Goal: Task Accomplishment & Management: Complete application form

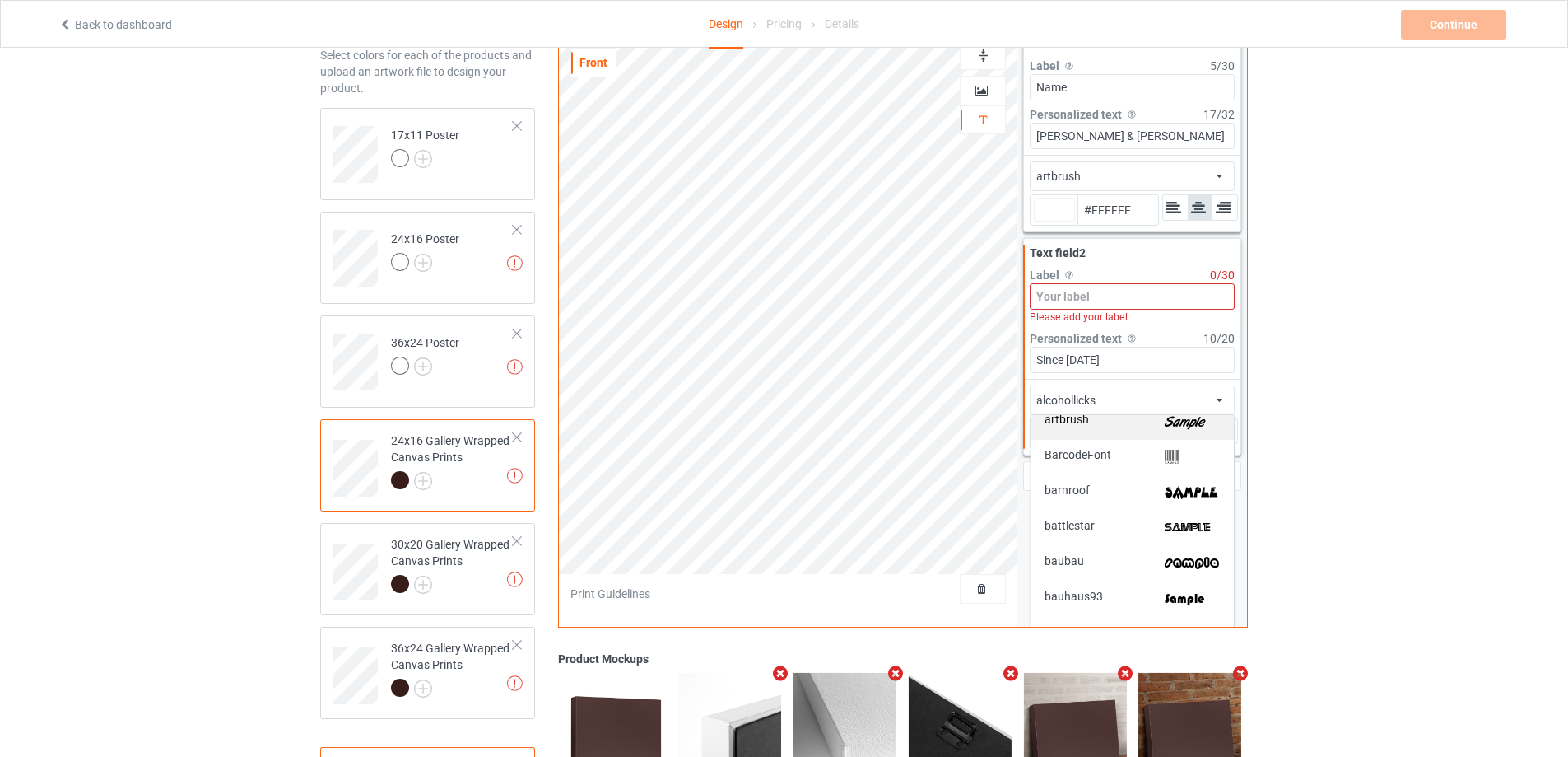
click at [1134, 420] on div "artbrush" at bounding box center [1132, 422] width 176 height 17
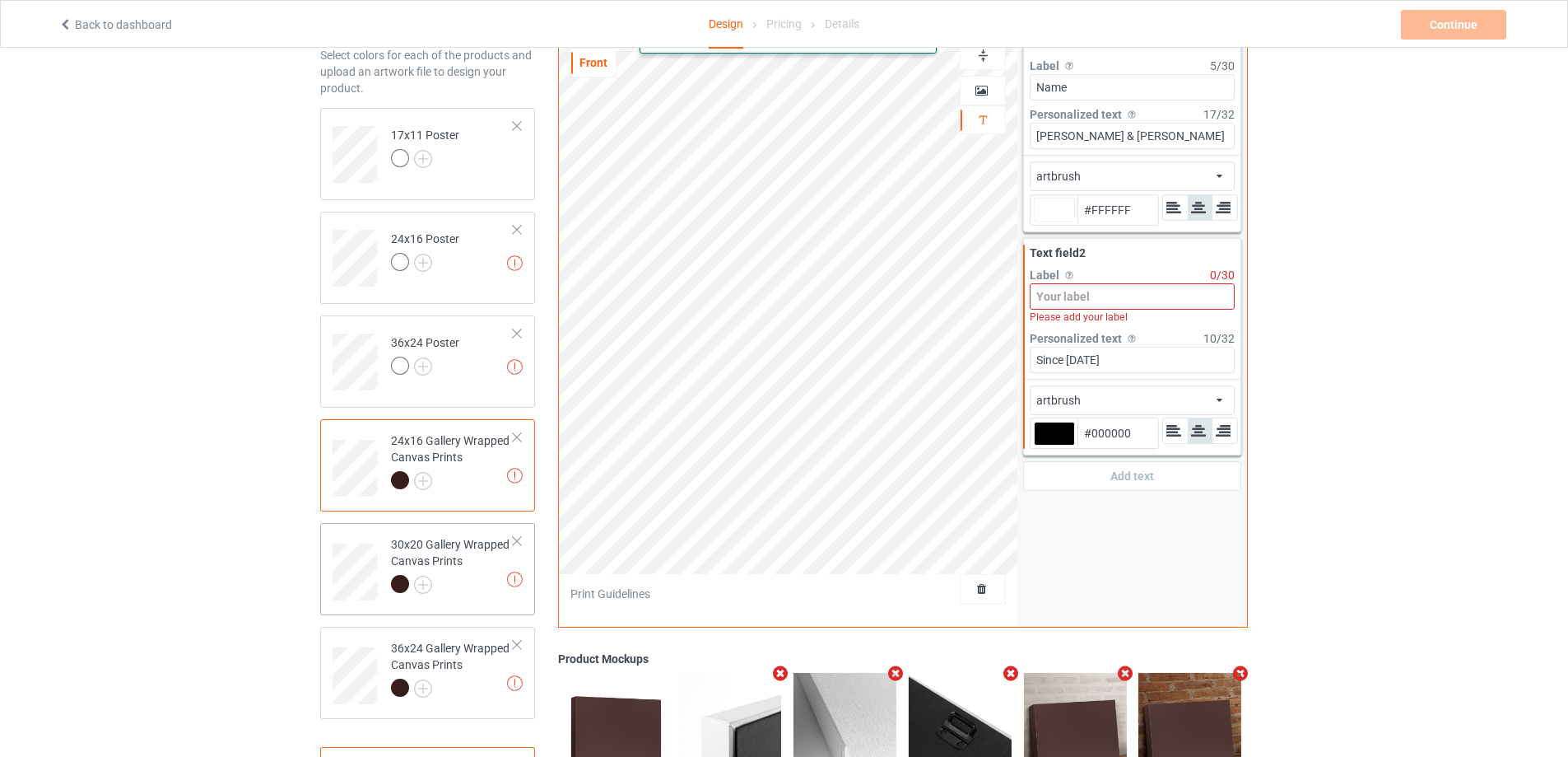
click at [470, 582] on div at bounding box center [452, 586] width 123 height 23
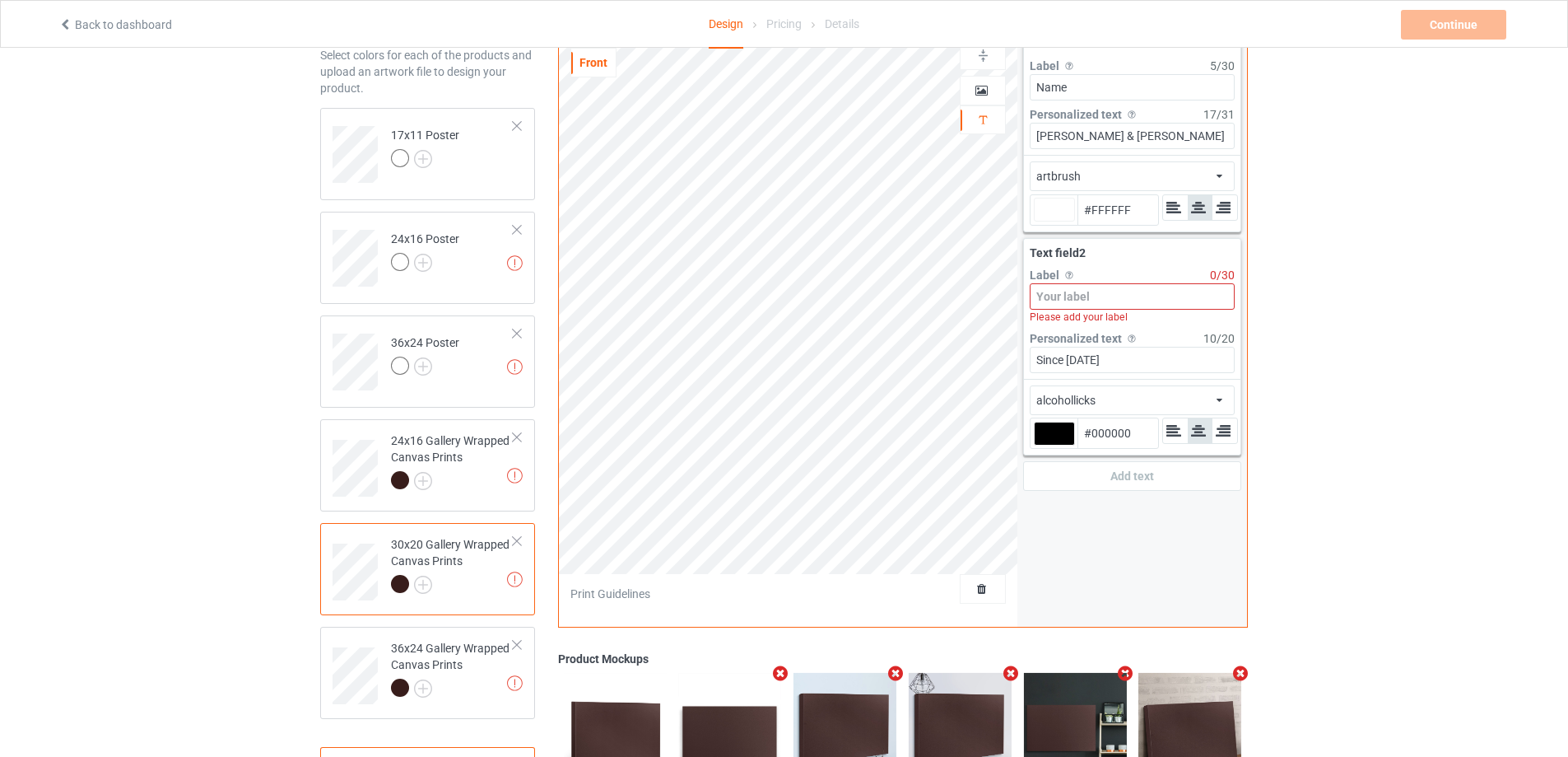
click at [1167, 395] on div "alcohollicks african airstream aladdin alcohollicks [PERSON_NAME] almontesnow a…" at bounding box center [1131, 399] width 205 height 29
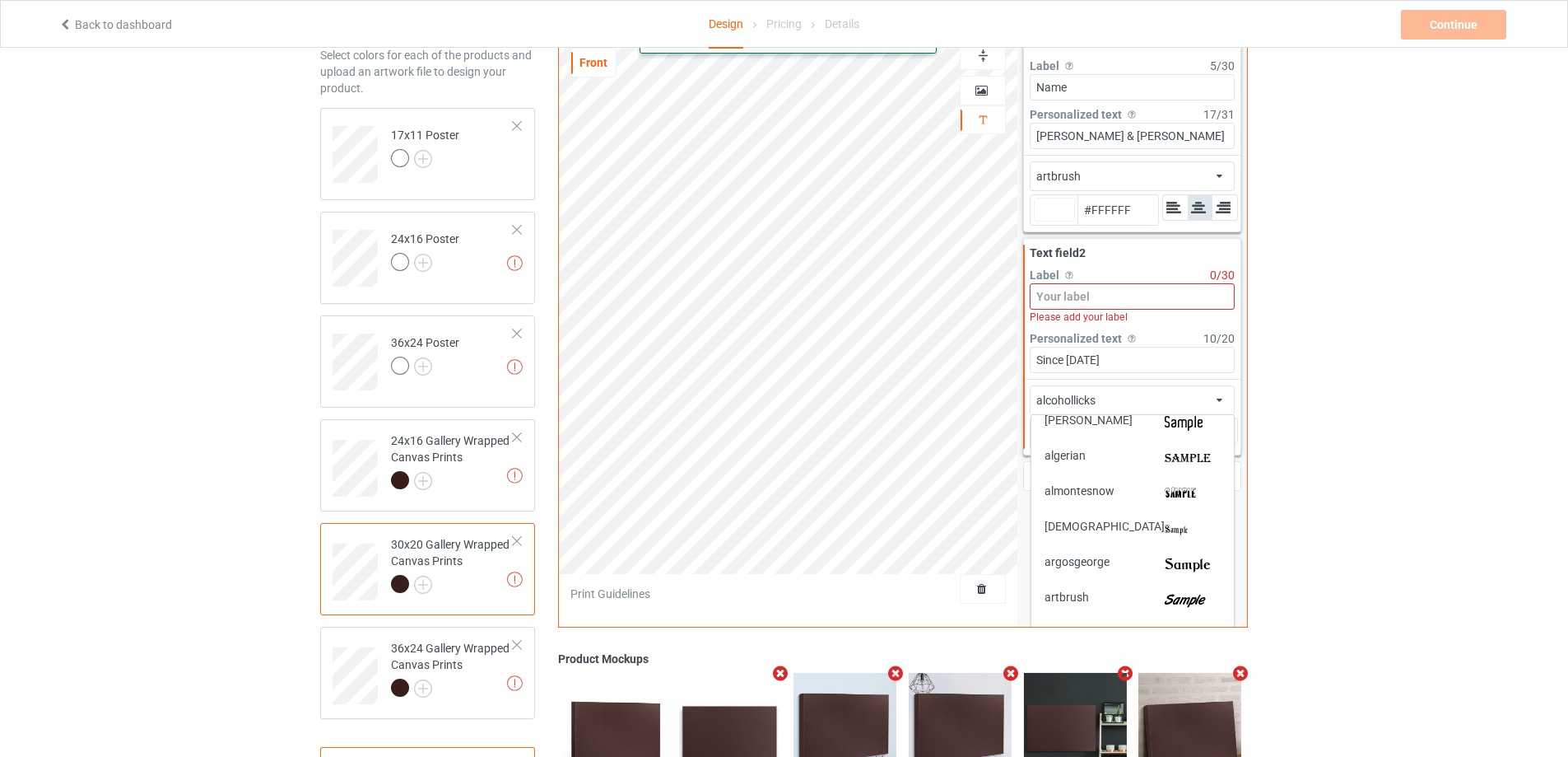
scroll to position [164, 0]
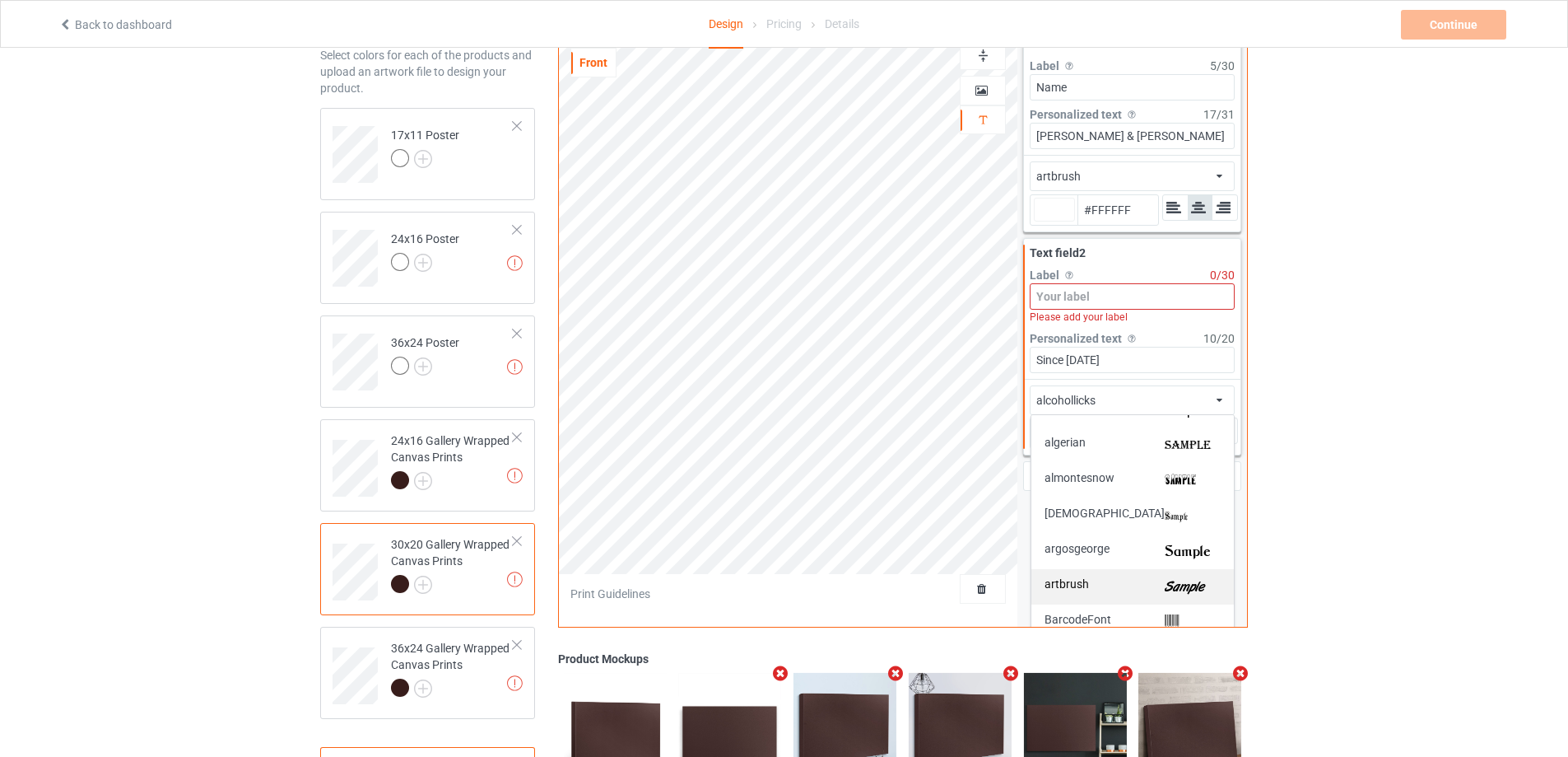
click at [1121, 583] on div "artbrush" at bounding box center [1132, 586] width 176 height 17
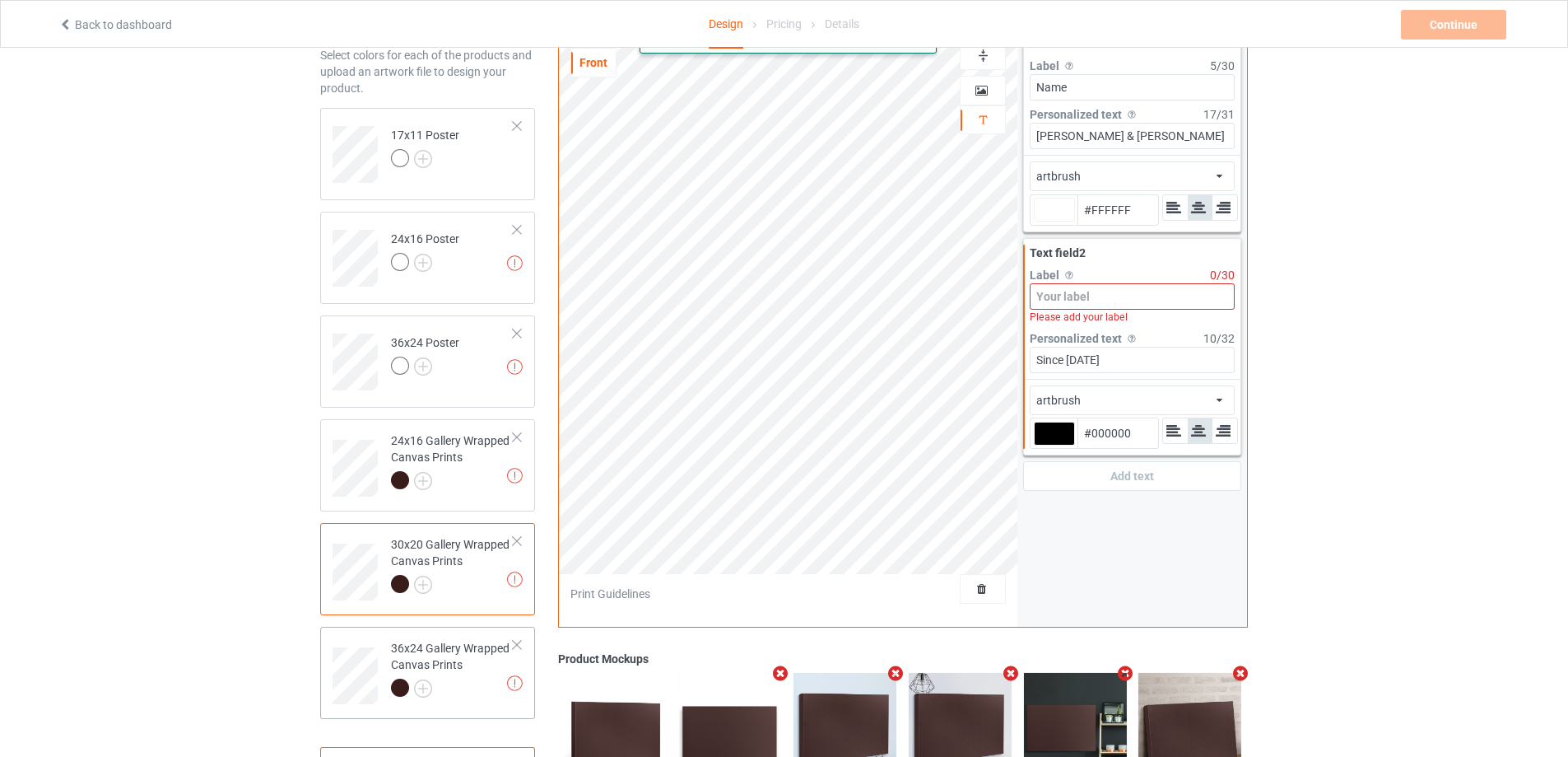
click at [475, 682] on div at bounding box center [452, 690] width 123 height 23
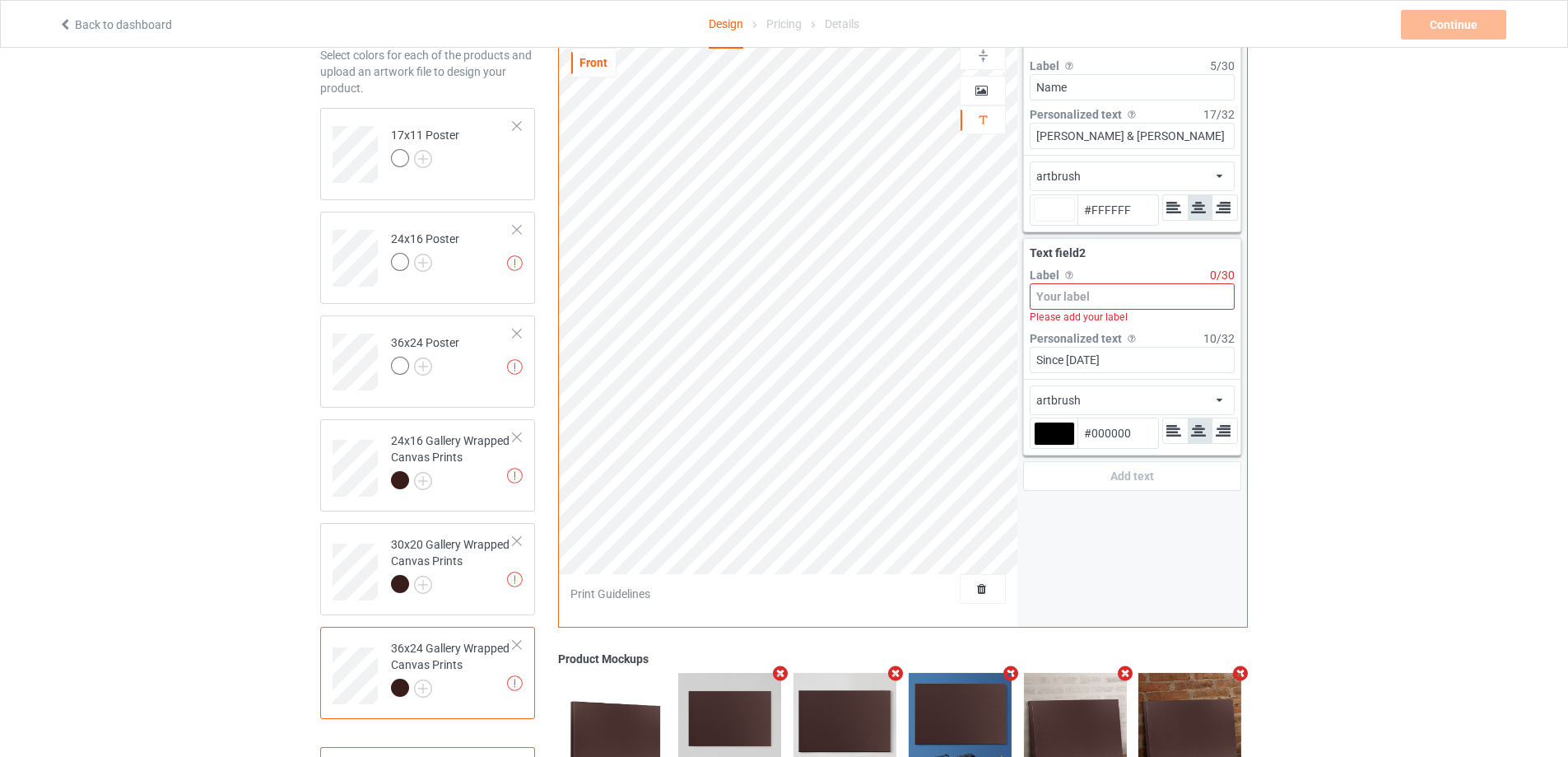
click at [1087, 407] on div "artbrush african airstream aladdin alcohollicks [PERSON_NAME] almontesnow angli…" at bounding box center [1131, 399] width 205 height 29
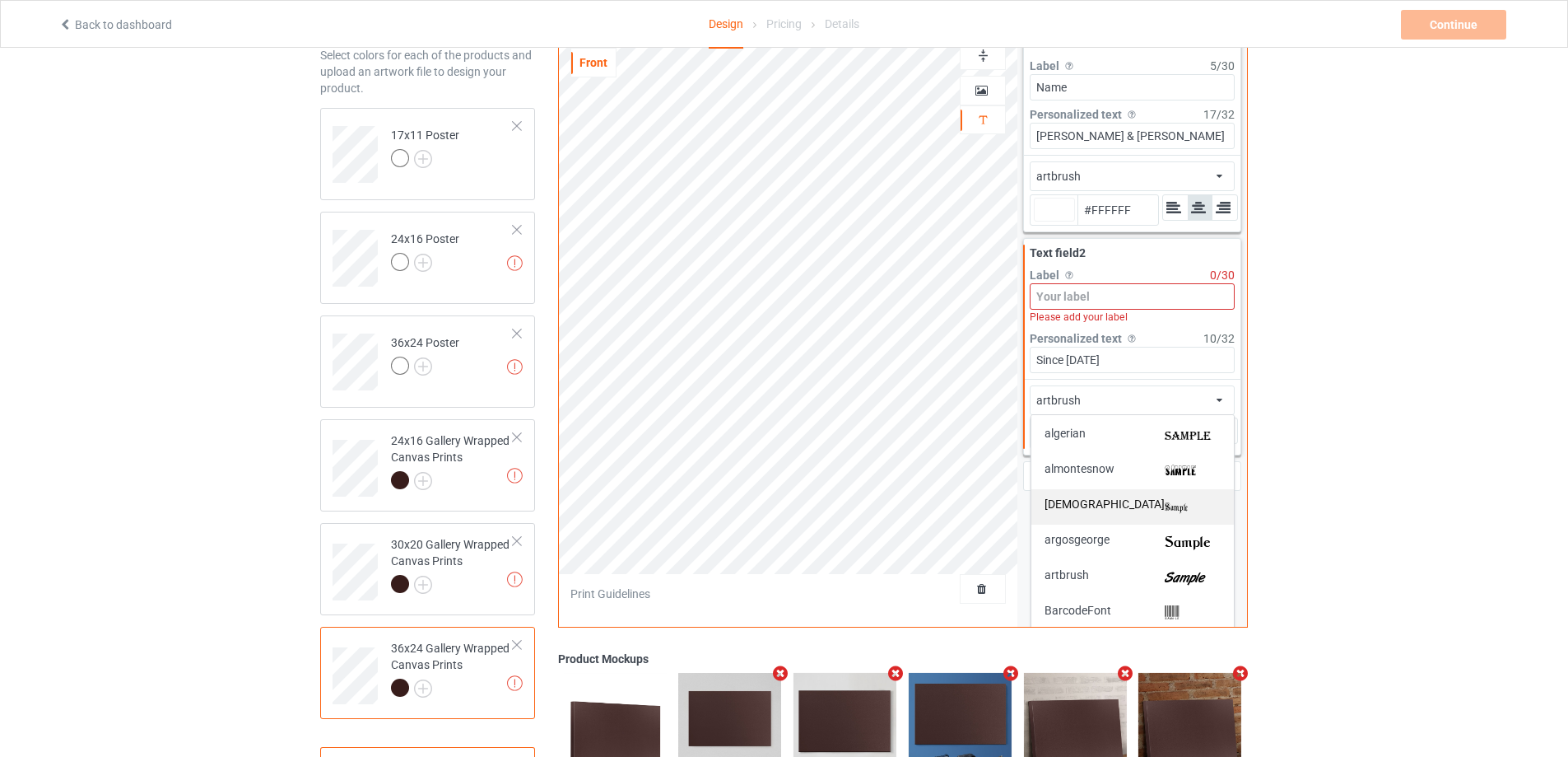
scroll to position [164, 0]
click at [1111, 587] on div "artbrush" at bounding box center [1132, 586] width 176 height 17
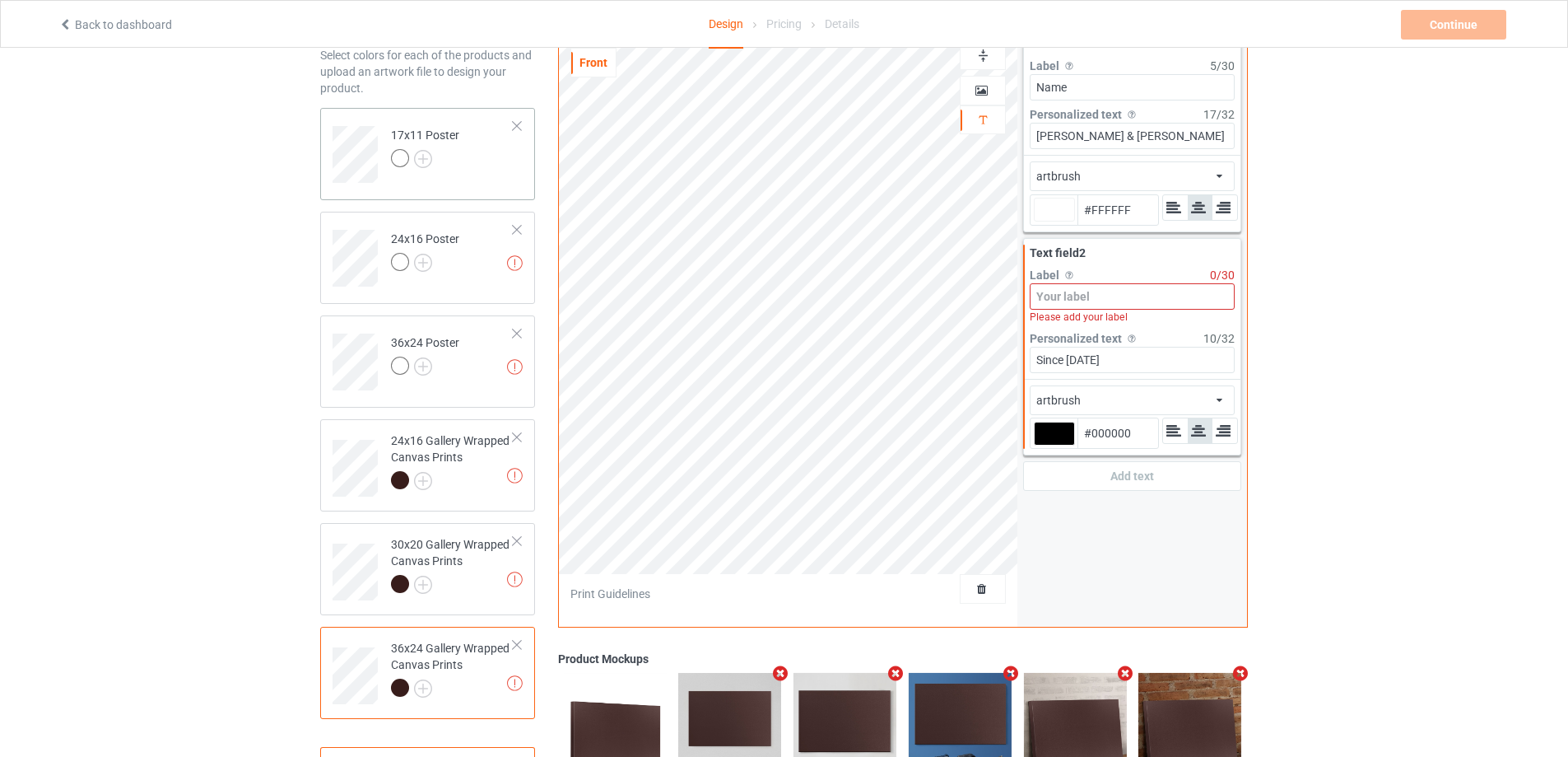
click at [450, 164] on div at bounding box center [425, 160] width 68 height 23
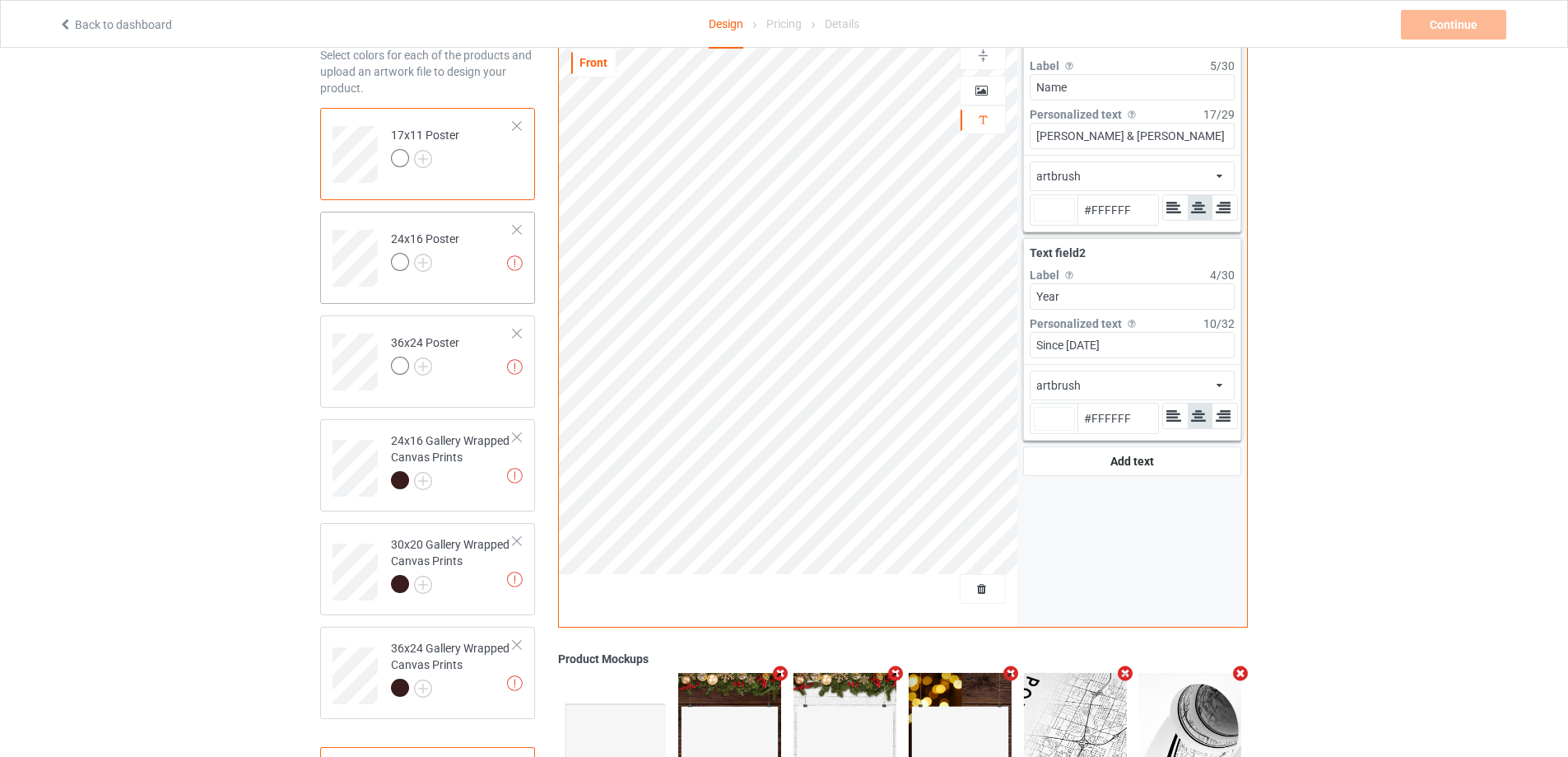
click at [480, 270] on td "Invalid text(s) on front side 24x16 Poster" at bounding box center [452, 252] width 141 height 68
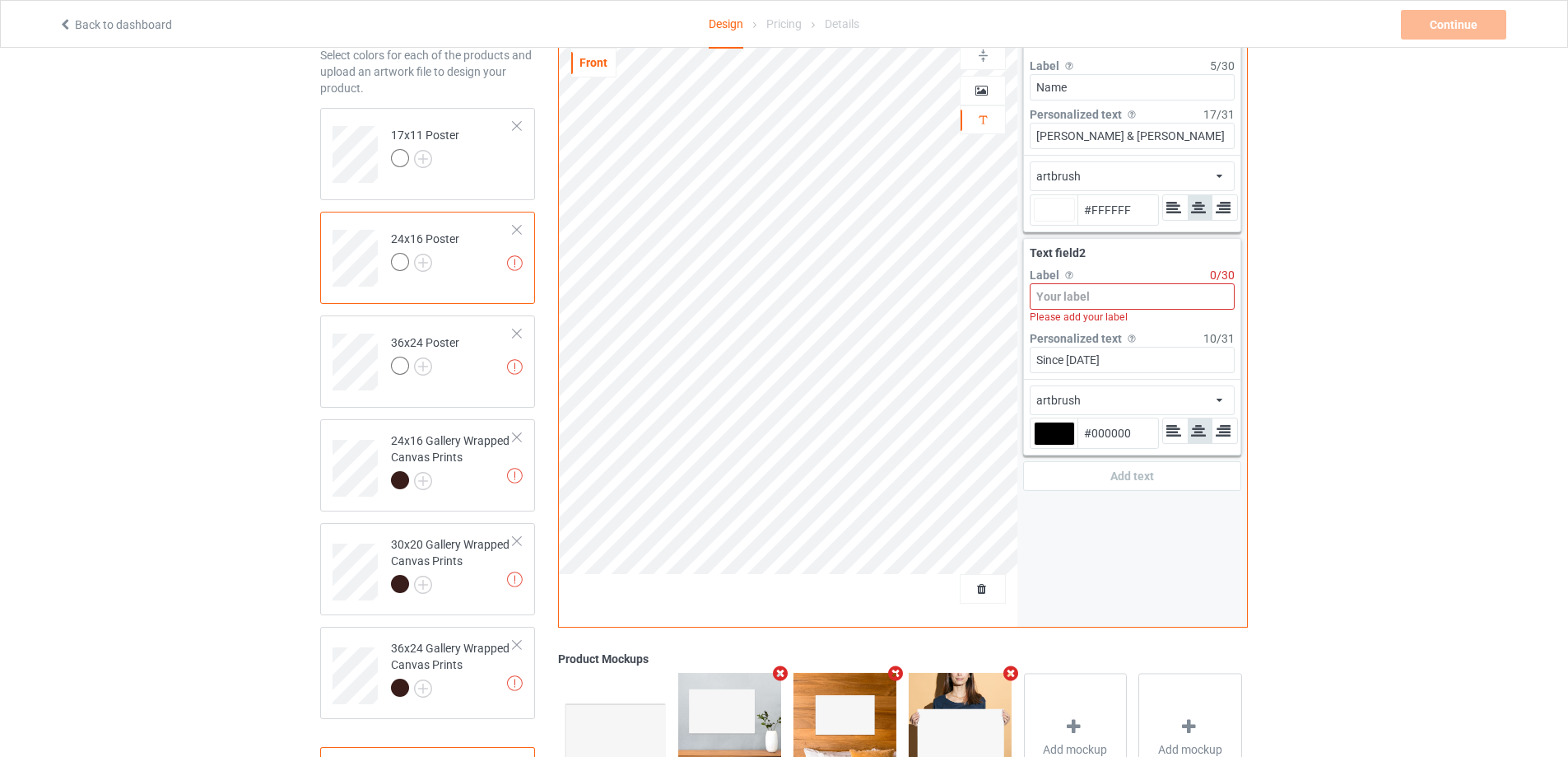
click at [1066, 429] on div at bounding box center [1055, 433] width 42 height 24
click at [1066, 446] on input "#000000" at bounding box center [1055, 457] width 42 height 23
click at [482, 357] on td "Invalid text(s) on front side 36x24 Poster" at bounding box center [452, 356] width 141 height 68
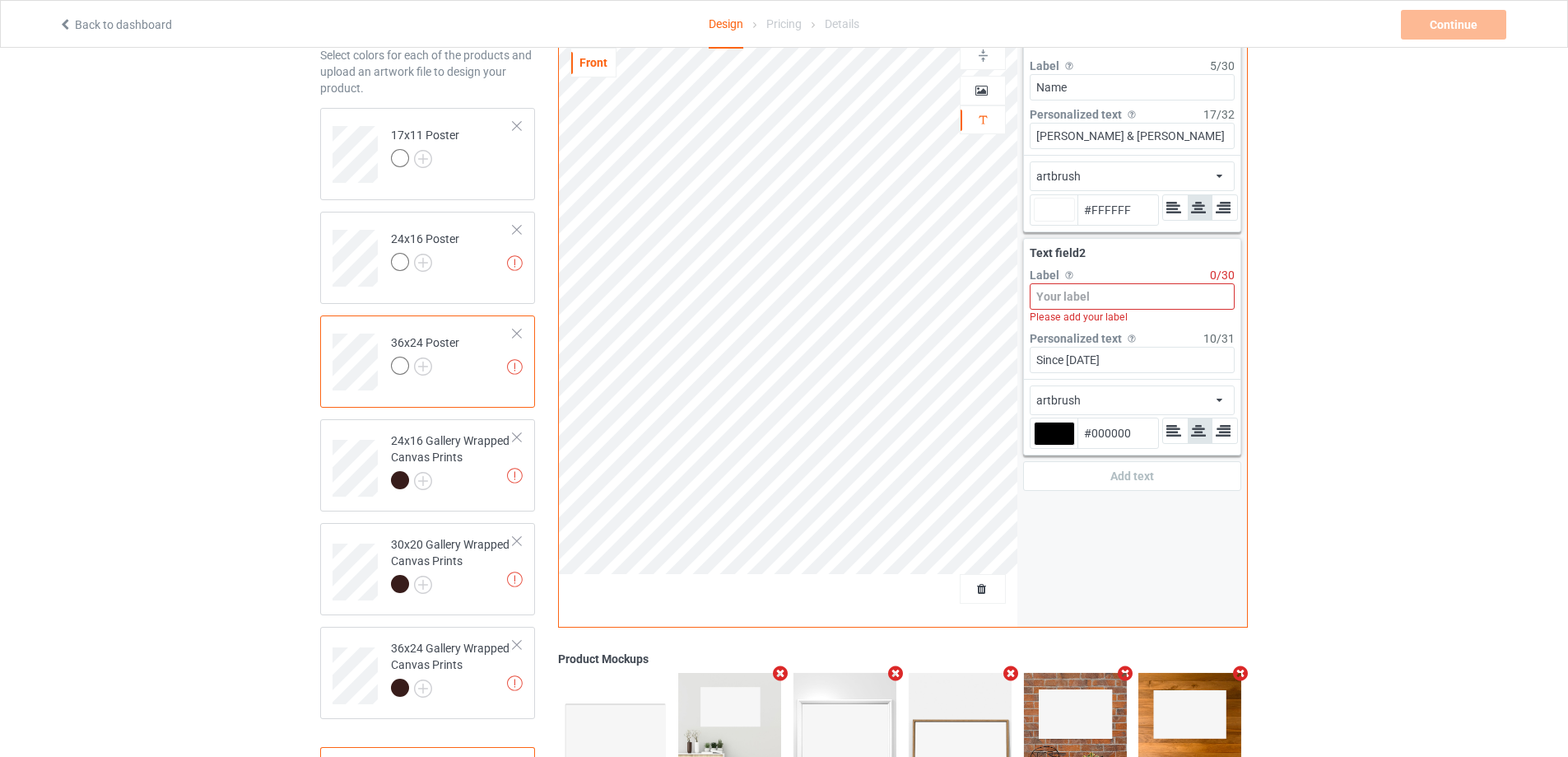
click at [1047, 429] on div at bounding box center [1055, 433] width 42 height 24
click at [1047, 446] on input "#000000" at bounding box center [1055, 457] width 42 height 23
click at [1046, 431] on div at bounding box center [1055, 433] width 42 height 24
click at [1046, 446] on input "#000000" at bounding box center [1055, 457] width 42 height 23
click at [476, 485] on div at bounding box center [452, 482] width 123 height 23
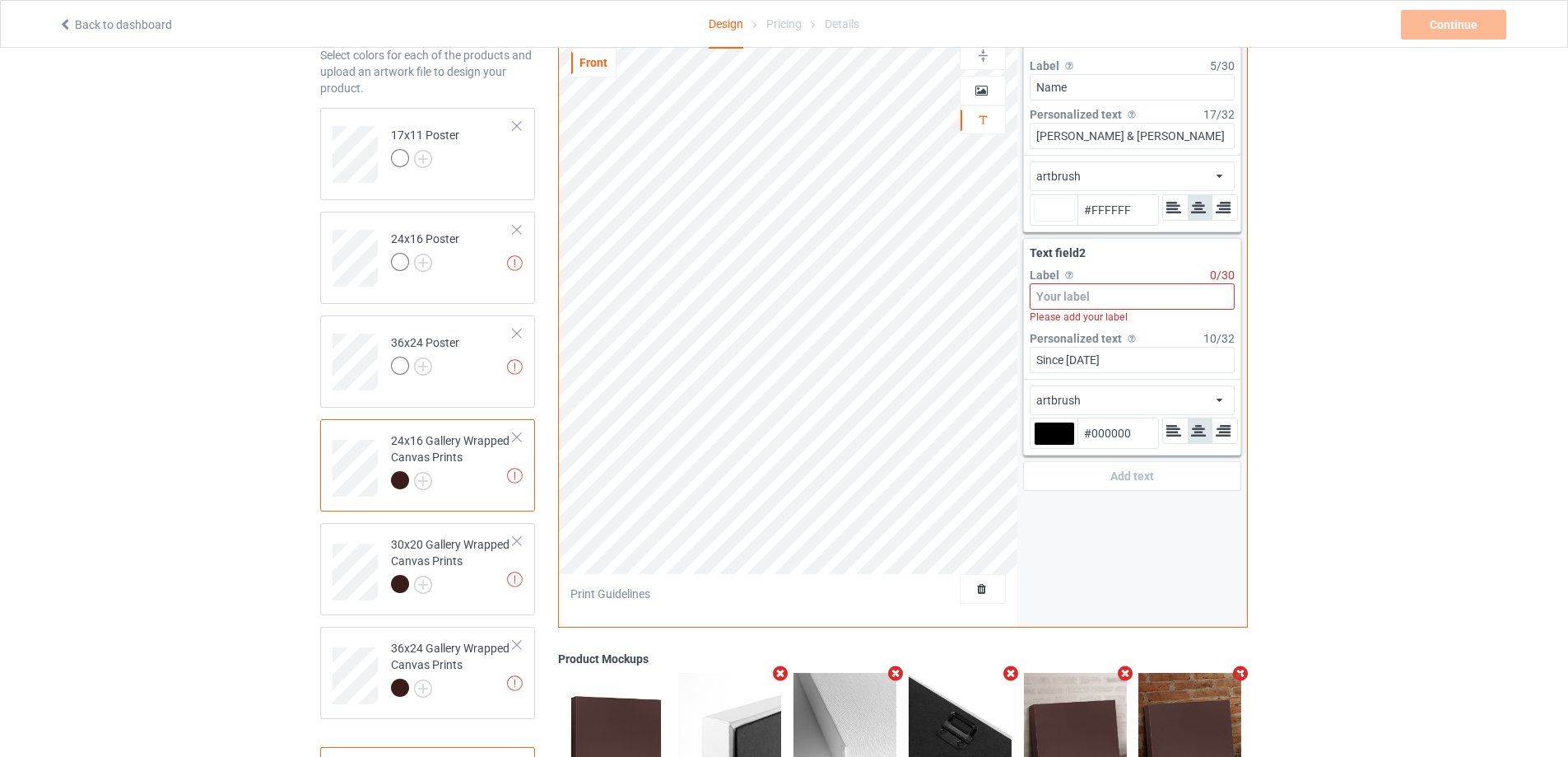
click at [1106, 396] on div "artbrush african airstream aladdin alcohollicks [PERSON_NAME] almontesnow angli…" at bounding box center [1131, 399] width 205 height 29
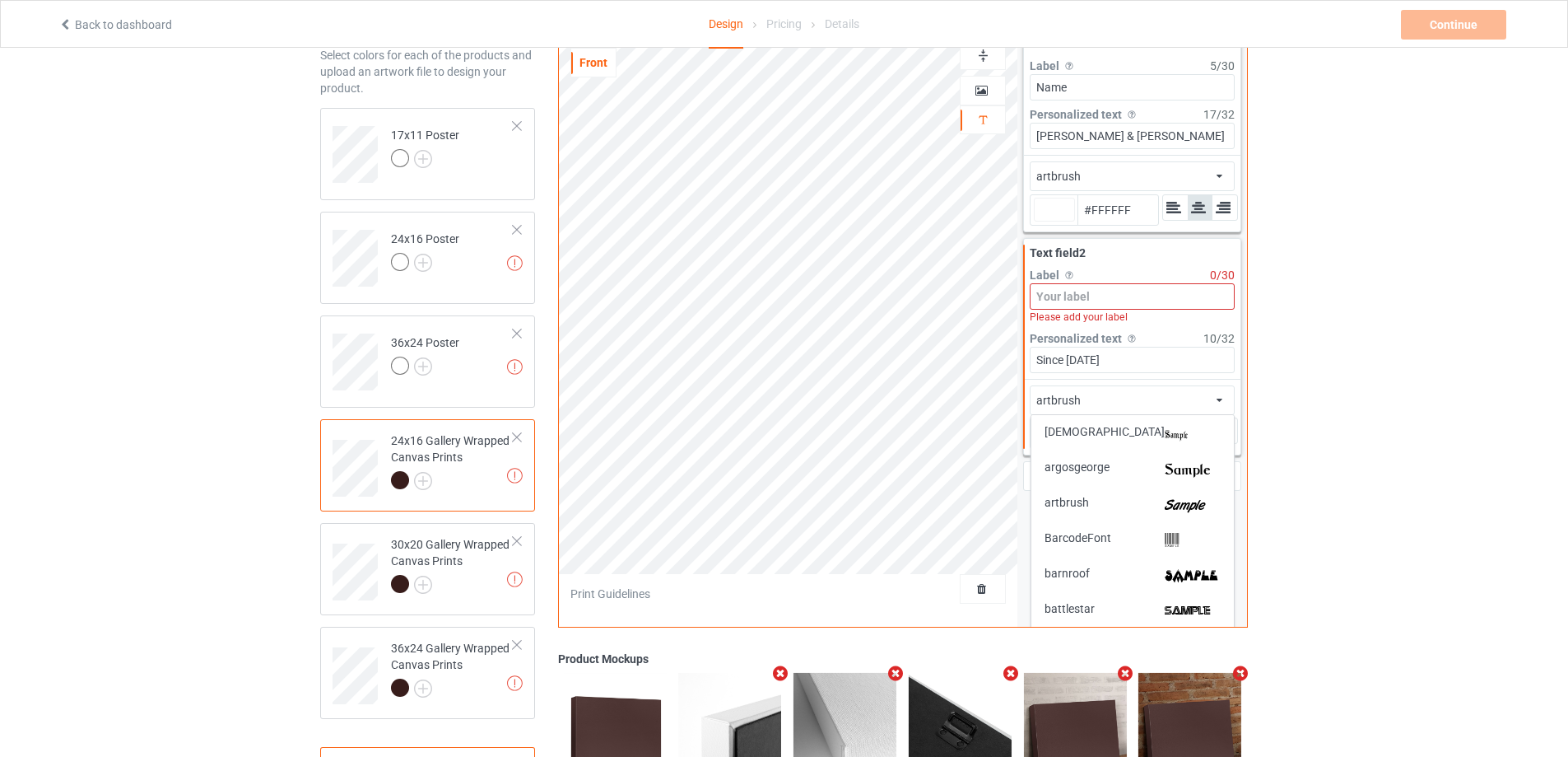
scroll to position [329, 0]
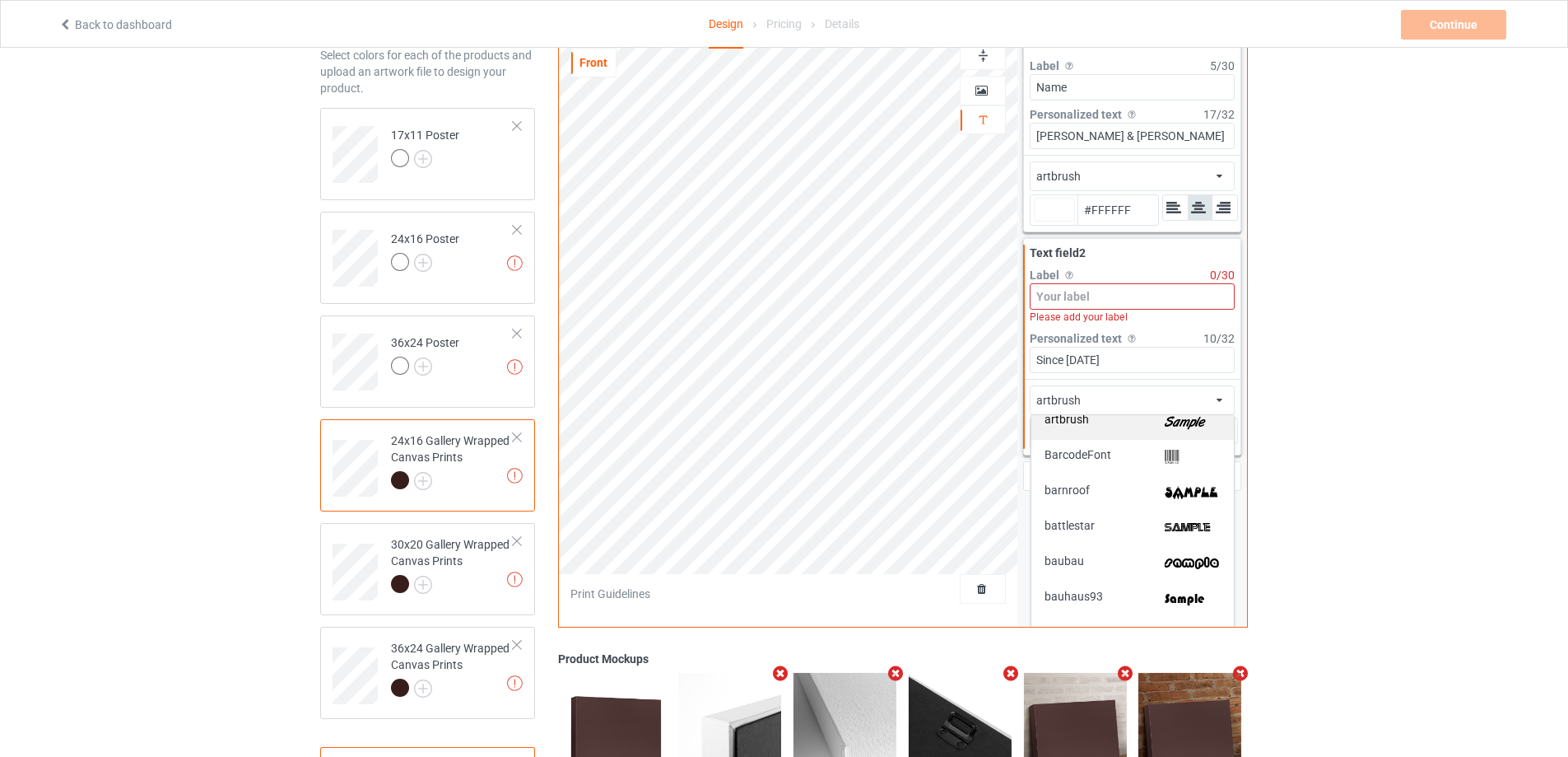
click at [1164, 427] on img at bounding box center [1192, 422] width 56 height 17
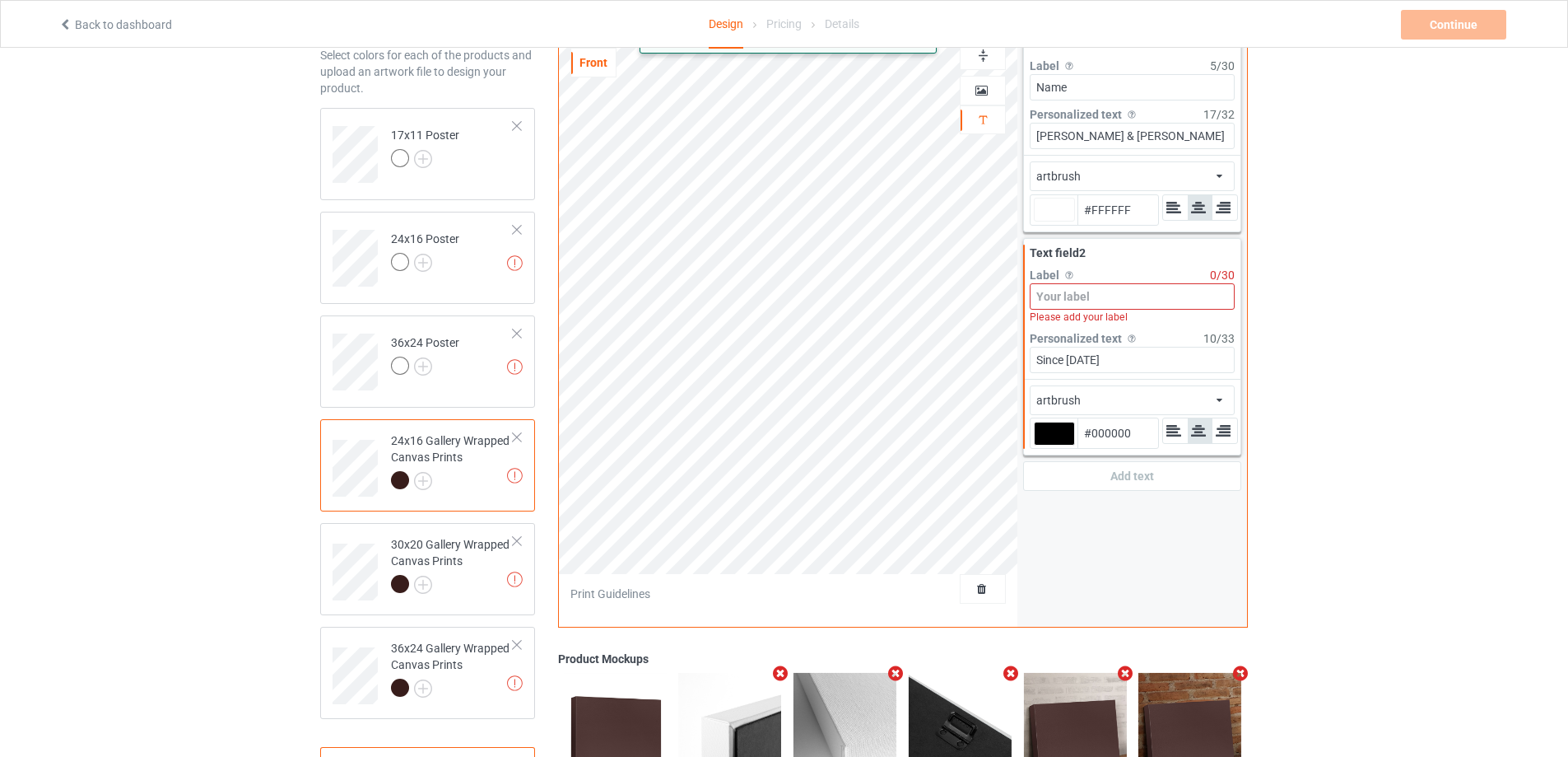
click at [1060, 440] on div at bounding box center [1055, 433] width 42 height 24
click at [1060, 446] on input "#000000" at bounding box center [1055, 457] width 42 height 23
click at [480, 563] on div "30x20 Gallery Wrapped Canvas Prints" at bounding box center [452, 564] width 123 height 56
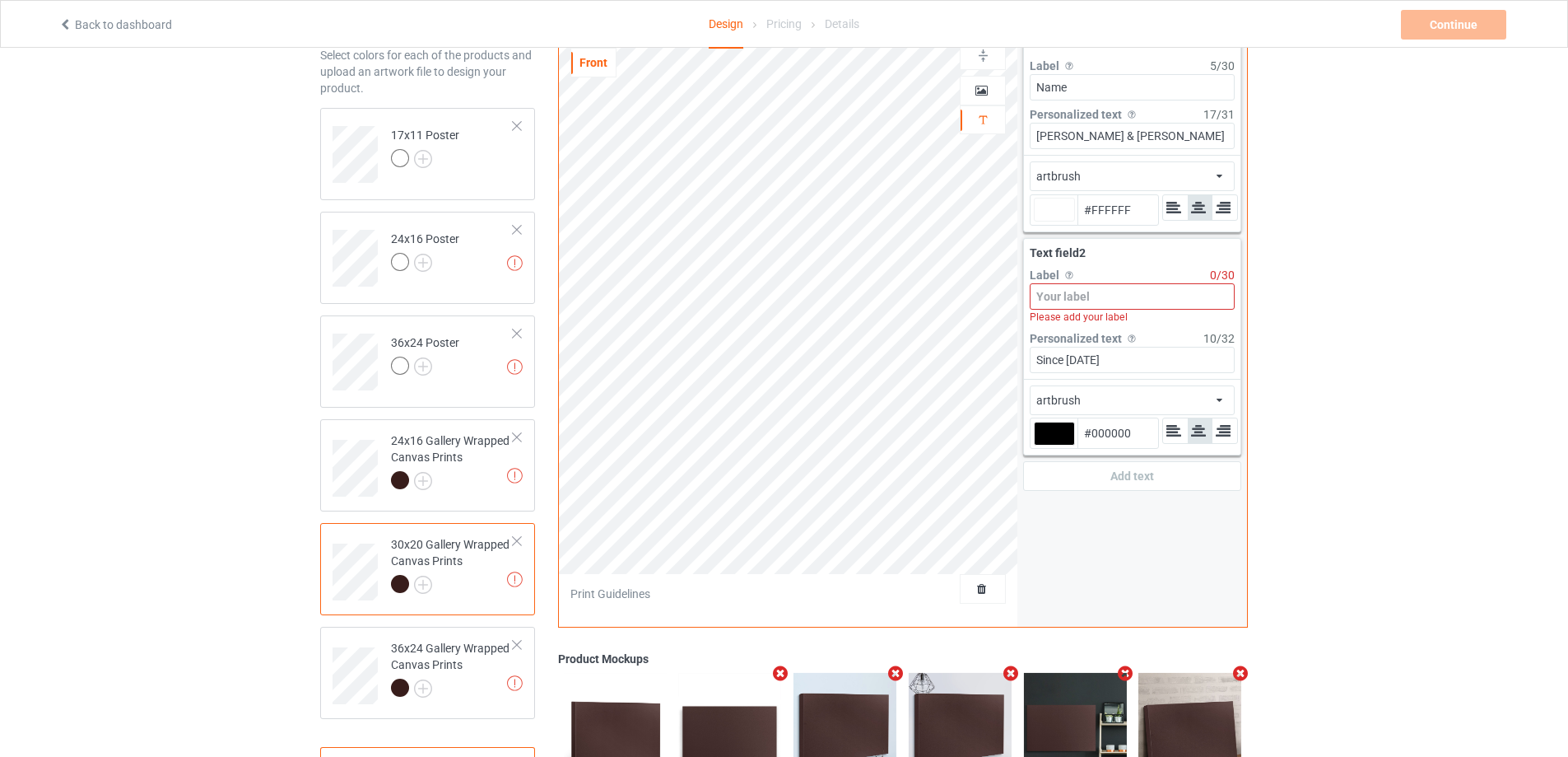
click at [1066, 406] on div "artbrush" at bounding box center [1058, 399] width 44 height 16
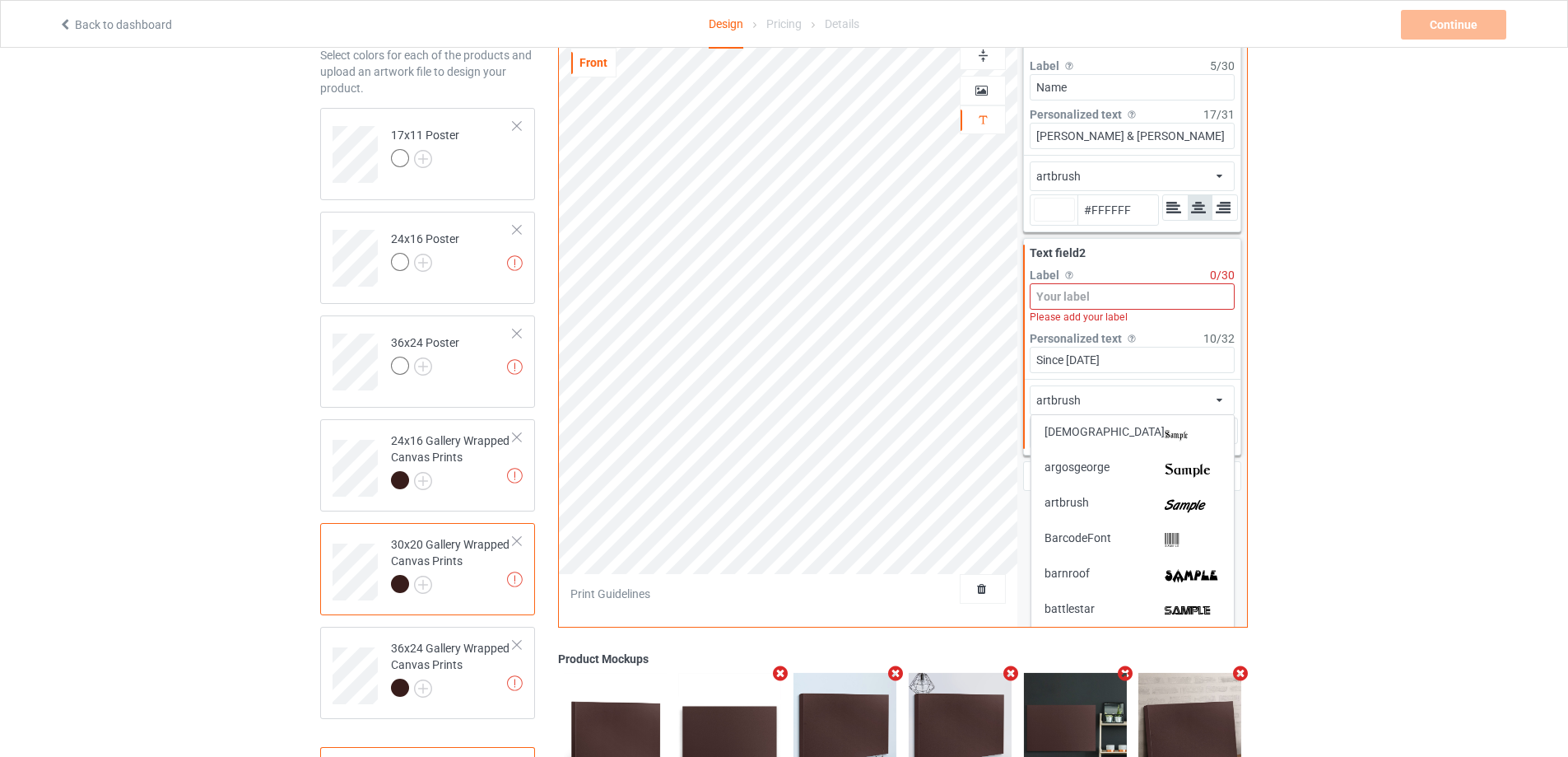
scroll to position [247, 0]
click at [1136, 499] on div "artbrush" at bounding box center [1132, 504] width 176 height 17
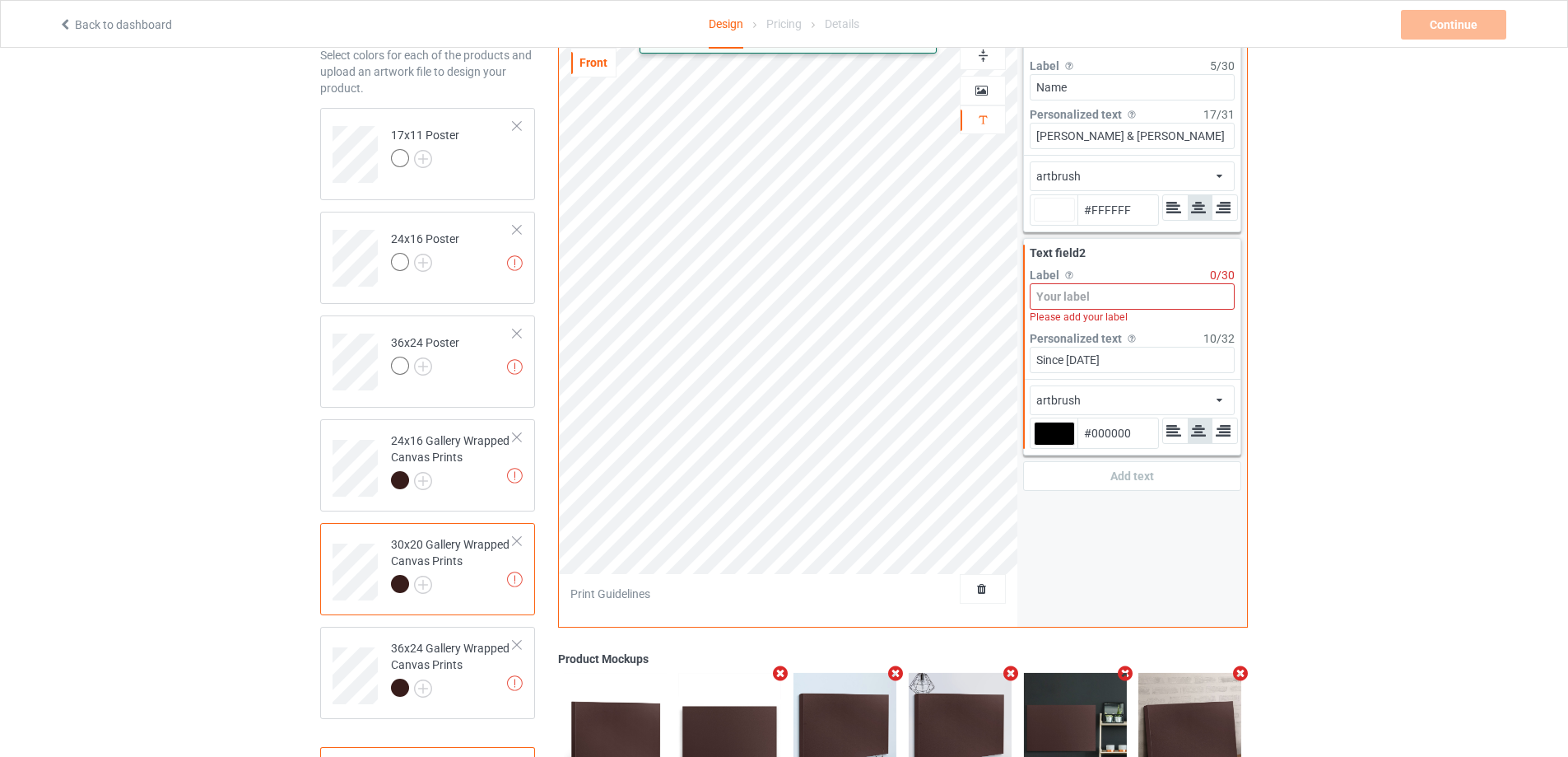
click at [1044, 433] on div at bounding box center [1055, 433] width 42 height 24
click at [1044, 446] on input "#000000" at bounding box center [1055, 457] width 42 height 23
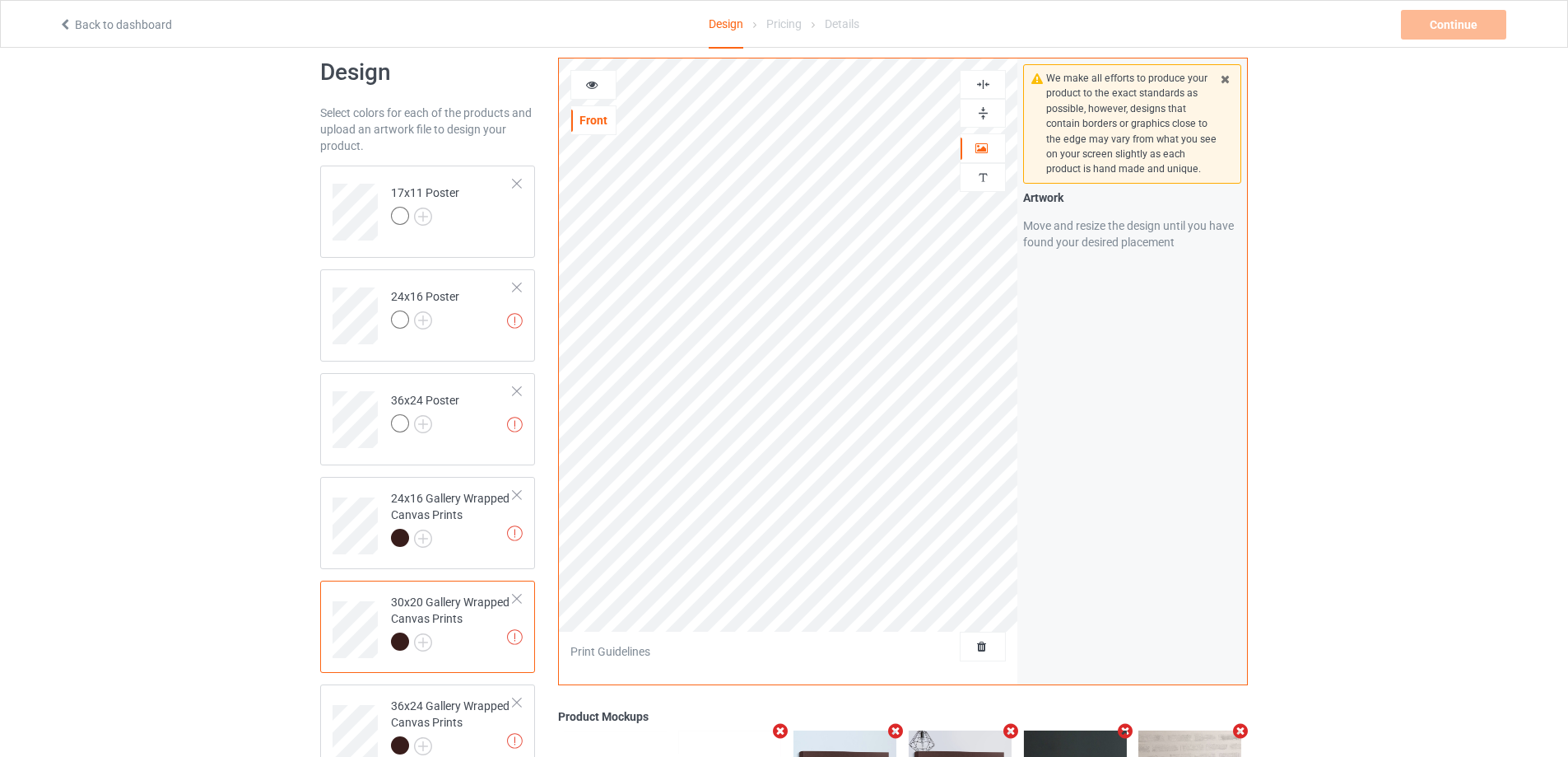
scroll to position [0, 0]
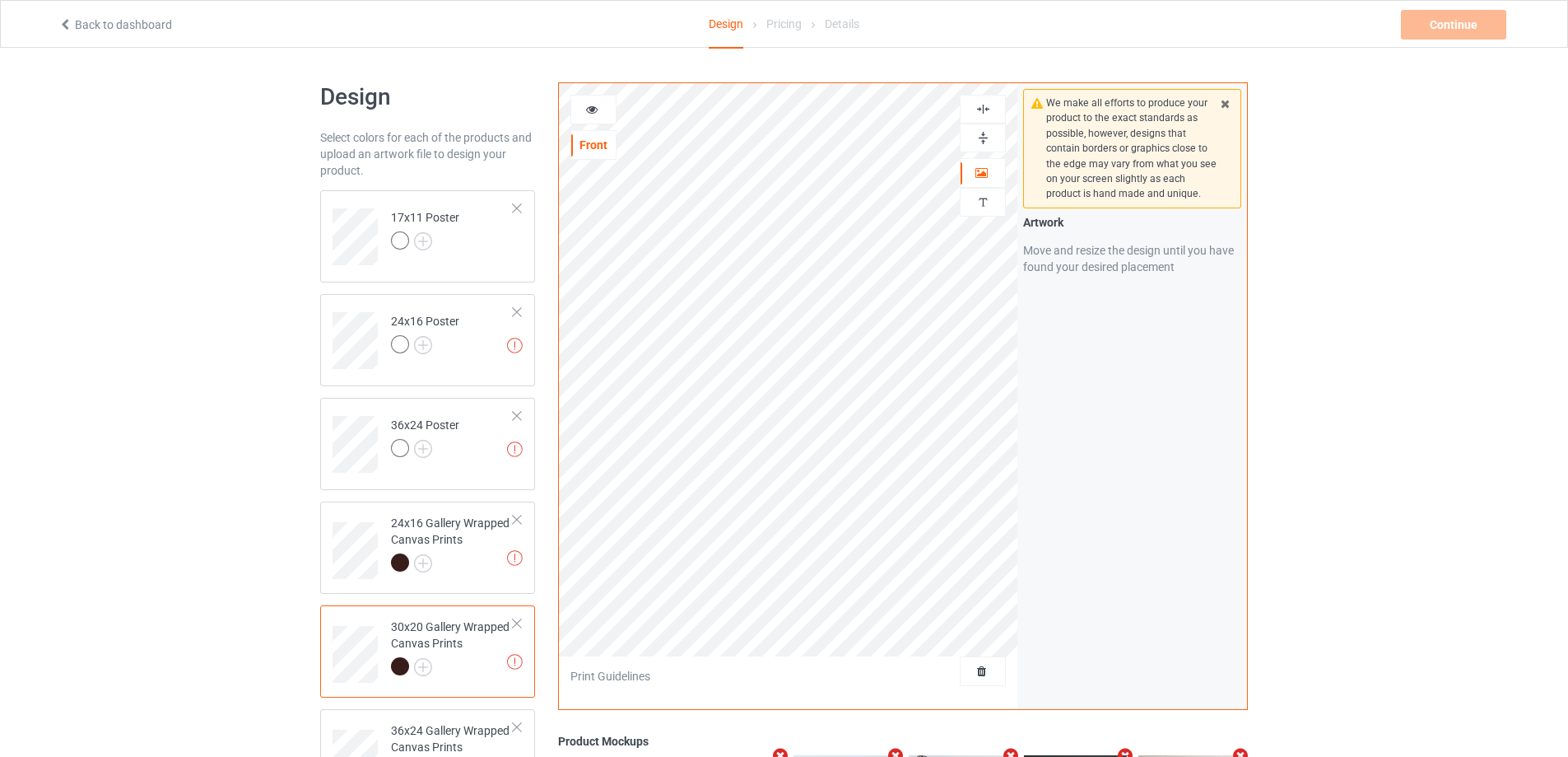
drag, startPoint x: 980, startPoint y: 137, endPoint x: 980, endPoint y: 119, distance: 18.0
click at [981, 136] on img at bounding box center [983, 138] width 16 height 16
click at [982, 107] on img at bounding box center [983, 109] width 16 height 16
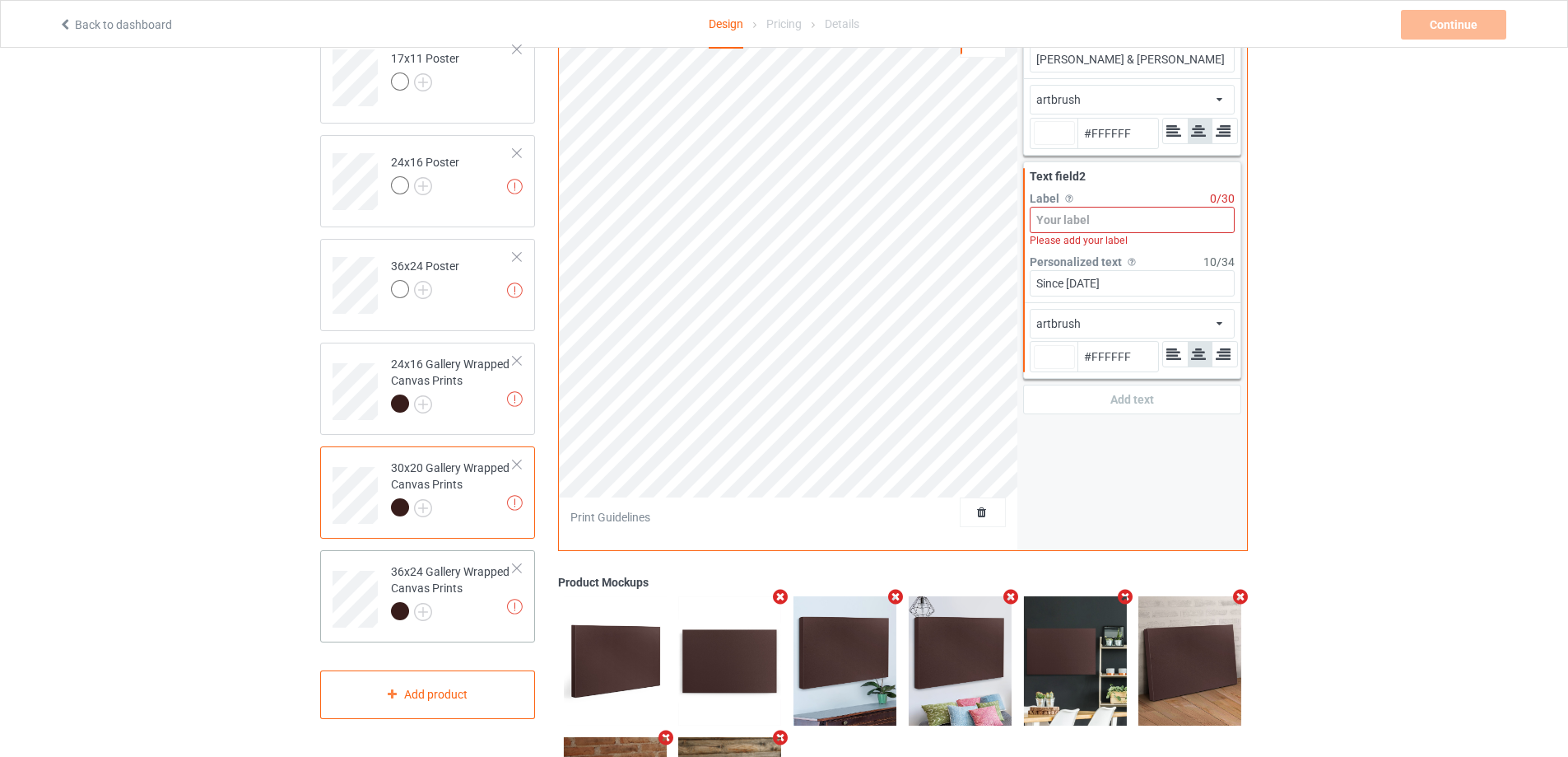
scroll to position [164, 0]
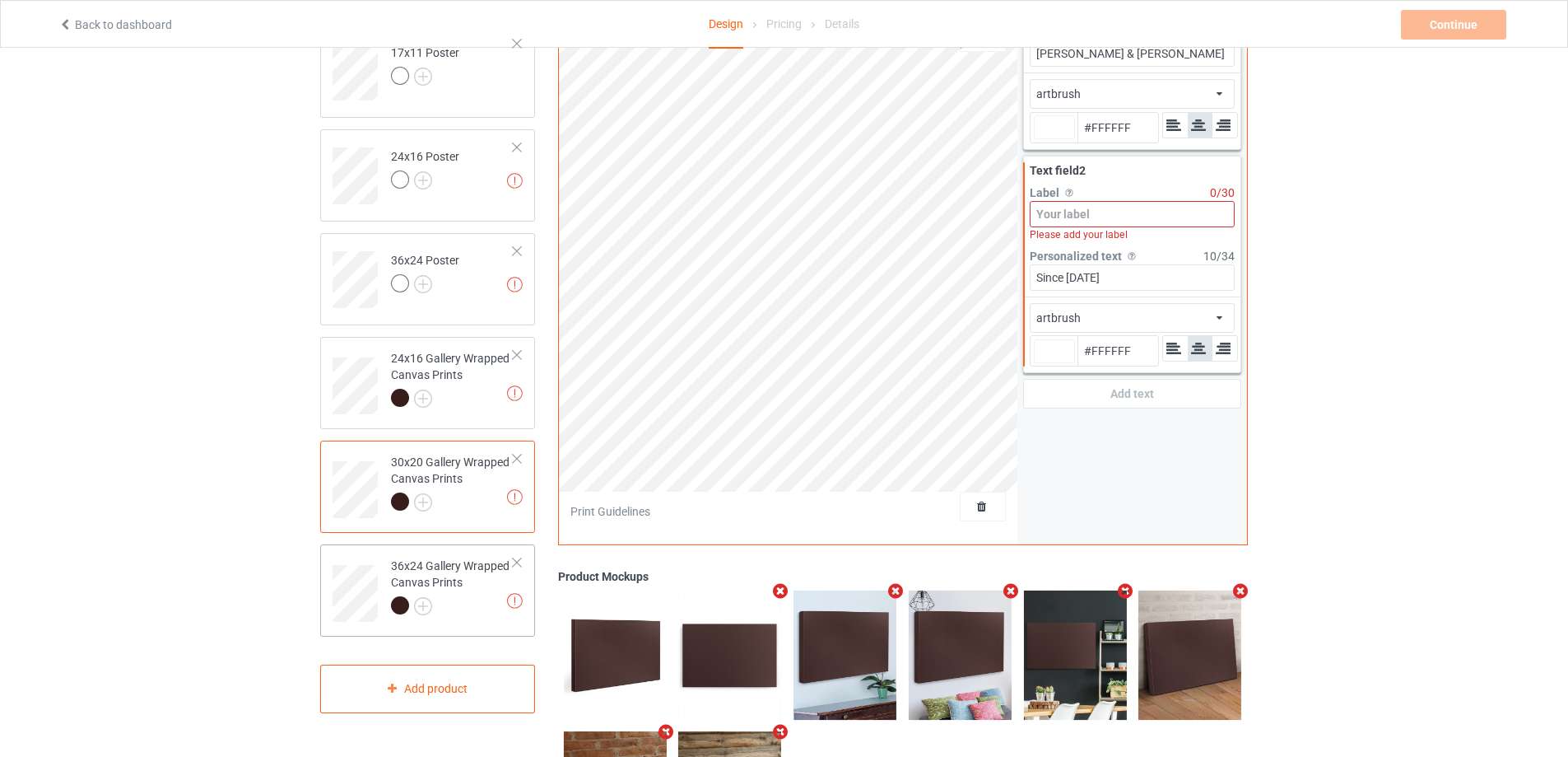
click at [460, 597] on div at bounding box center [452, 607] width 123 height 23
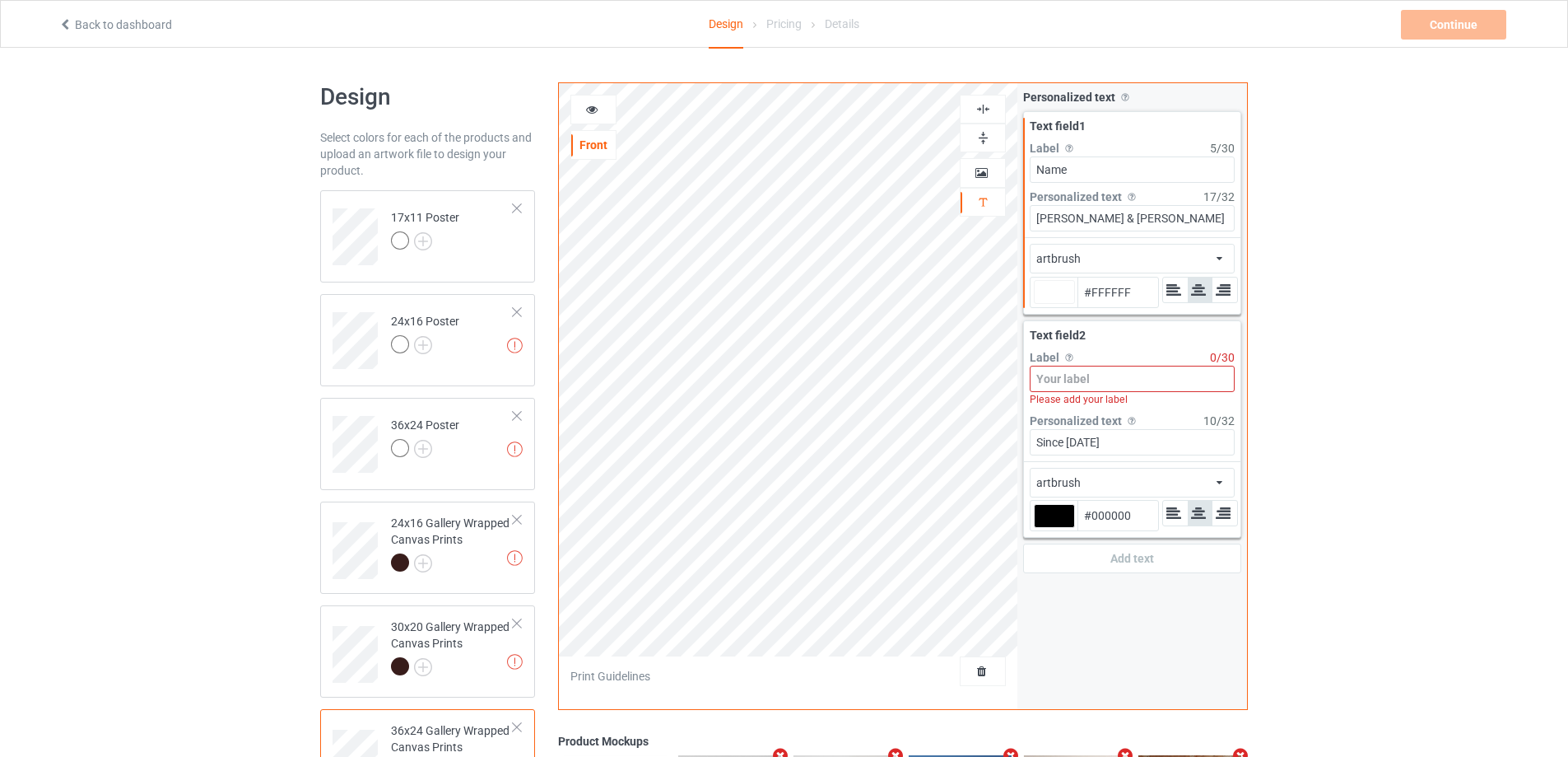
click at [1087, 482] on div "artbrush african airstream aladdin alcohollicks [PERSON_NAME] almontesnow angli…" at bounding box center [1131, 481] width 205 height 29
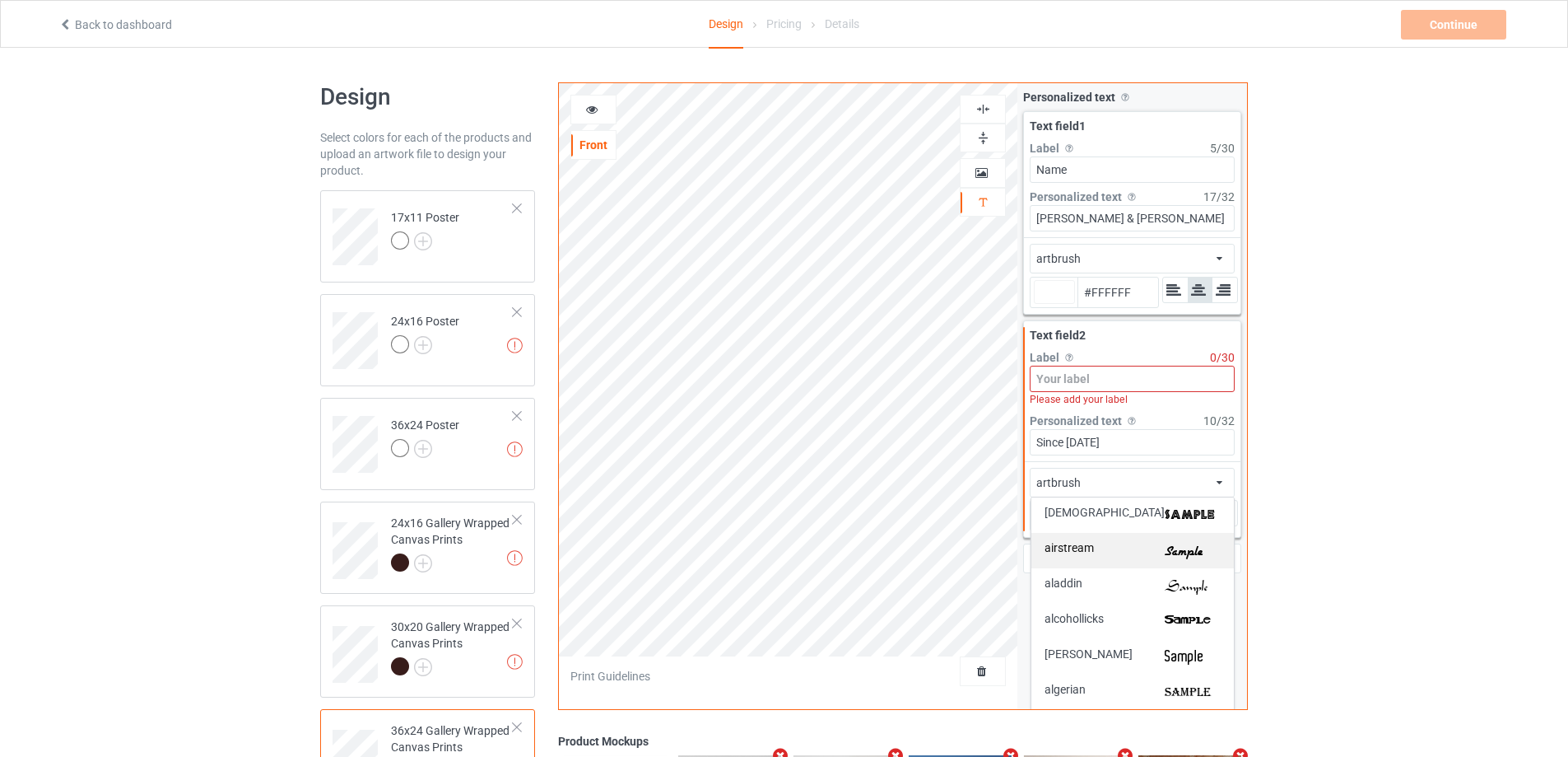
scroll to position [329, 0]
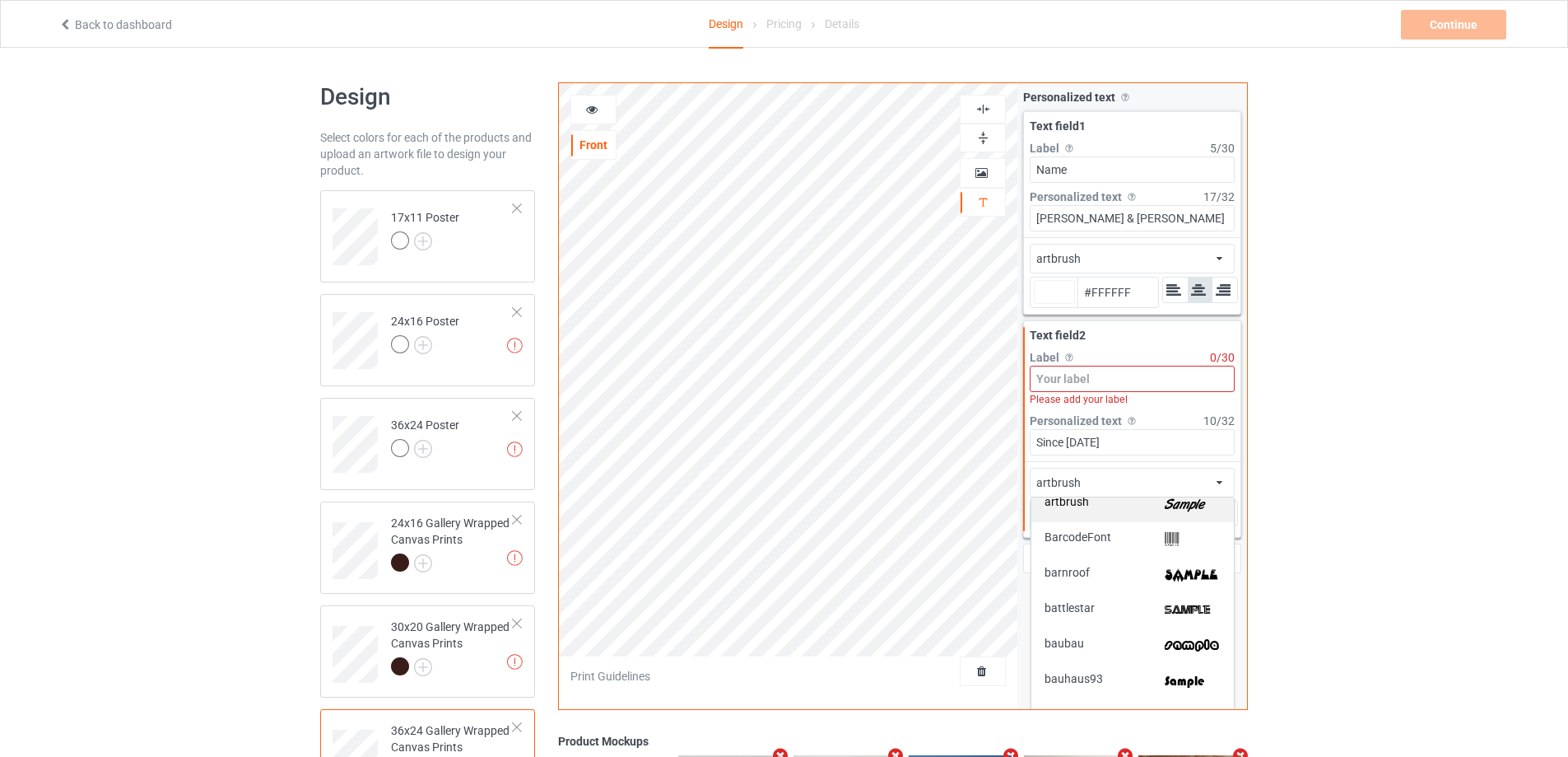
click at [1131, 497] on div "artbrush" at bounding box center [1132, 504] width 176 height 17
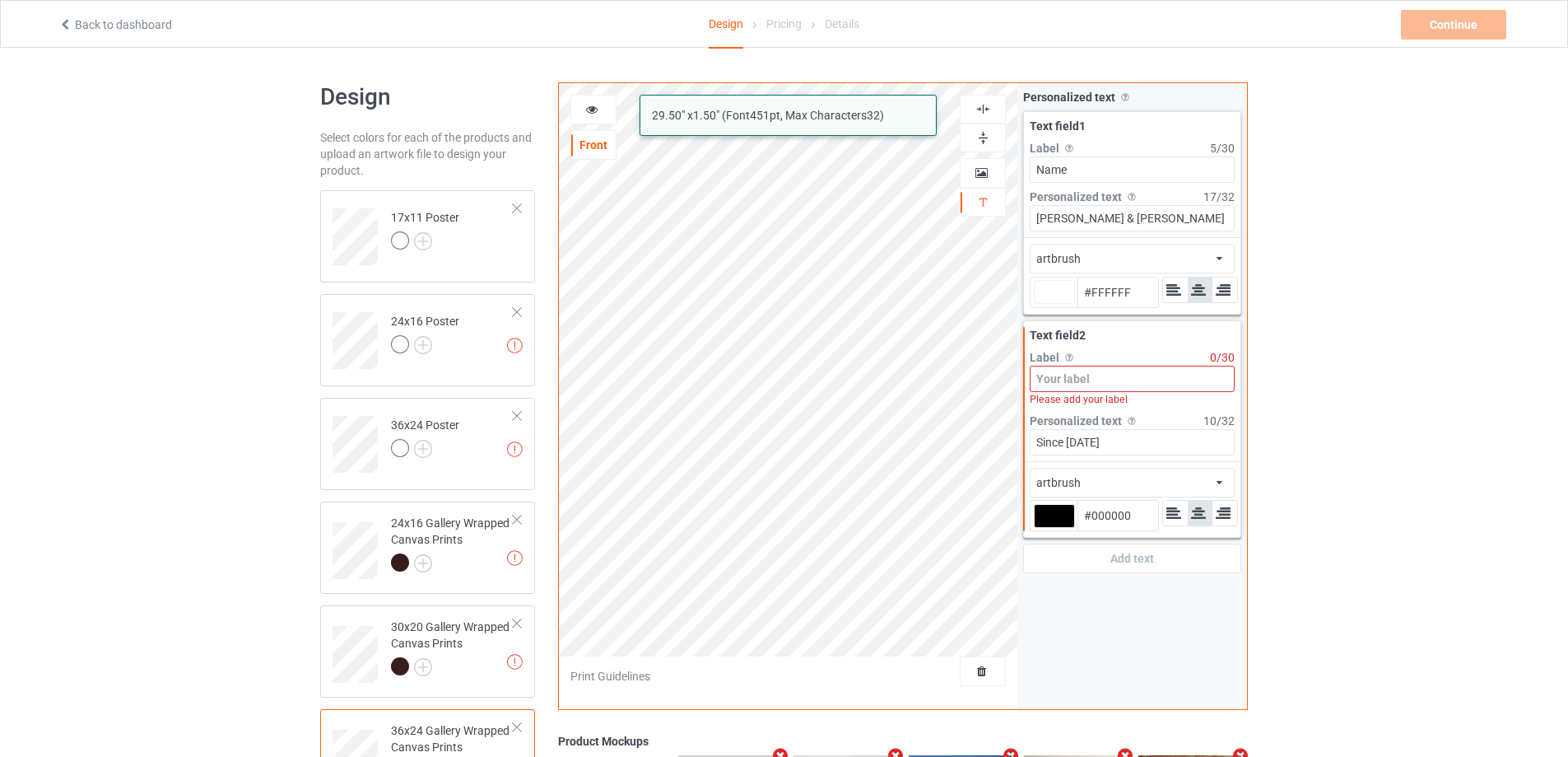
click at [1053, 512] on div at bounding box center [1055, 515] width 42 height 24
click at [1053, 528] on input "#000000" at bounding box center [1055, 539] width 42 height 23
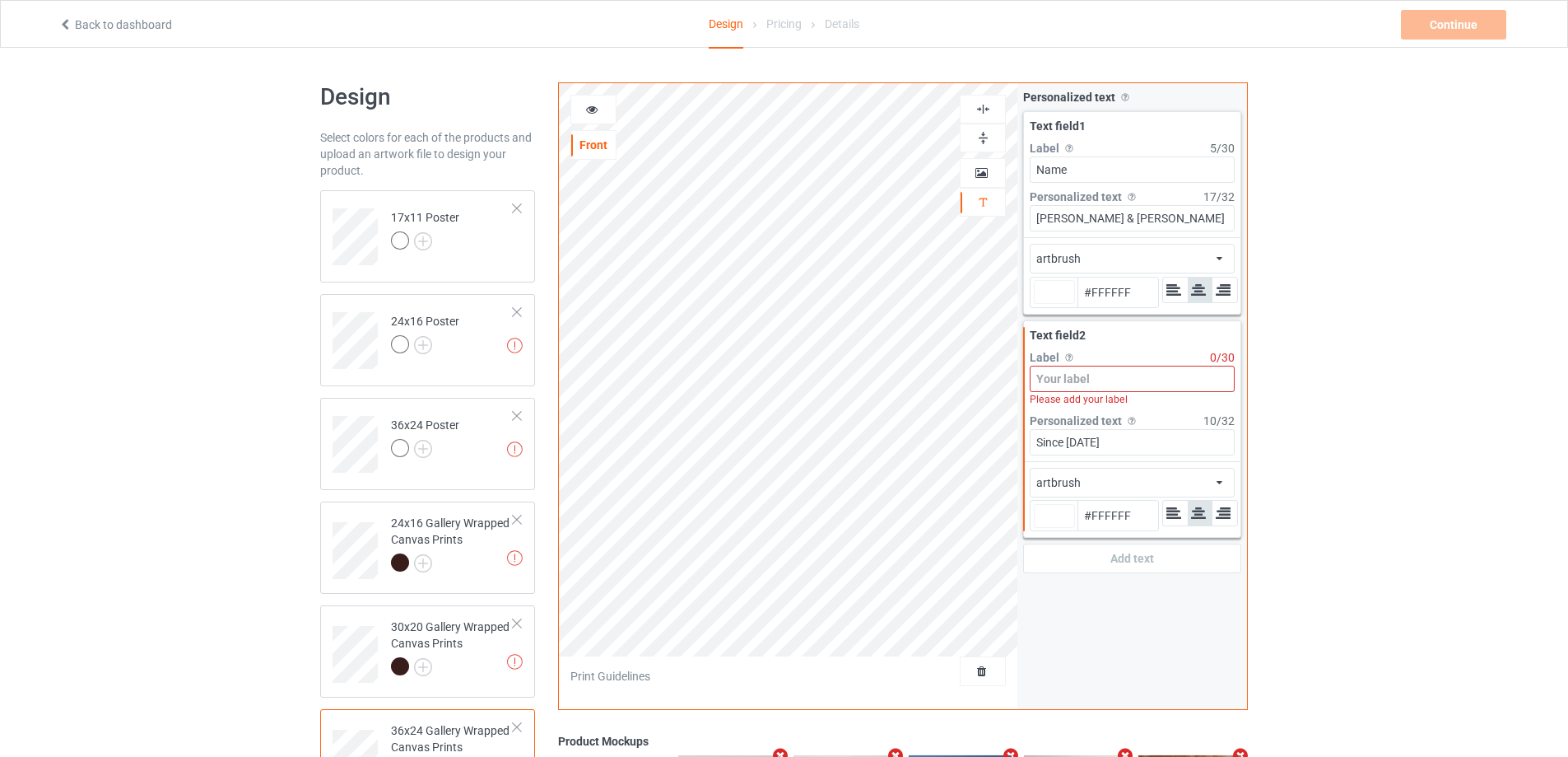
click at [1121, 370] on input at bounding box center [1131, 378] width 205 height 26
click at [482, 236] on td "17x11 Poster" at bounding box center [452, 230] width 141 height 68
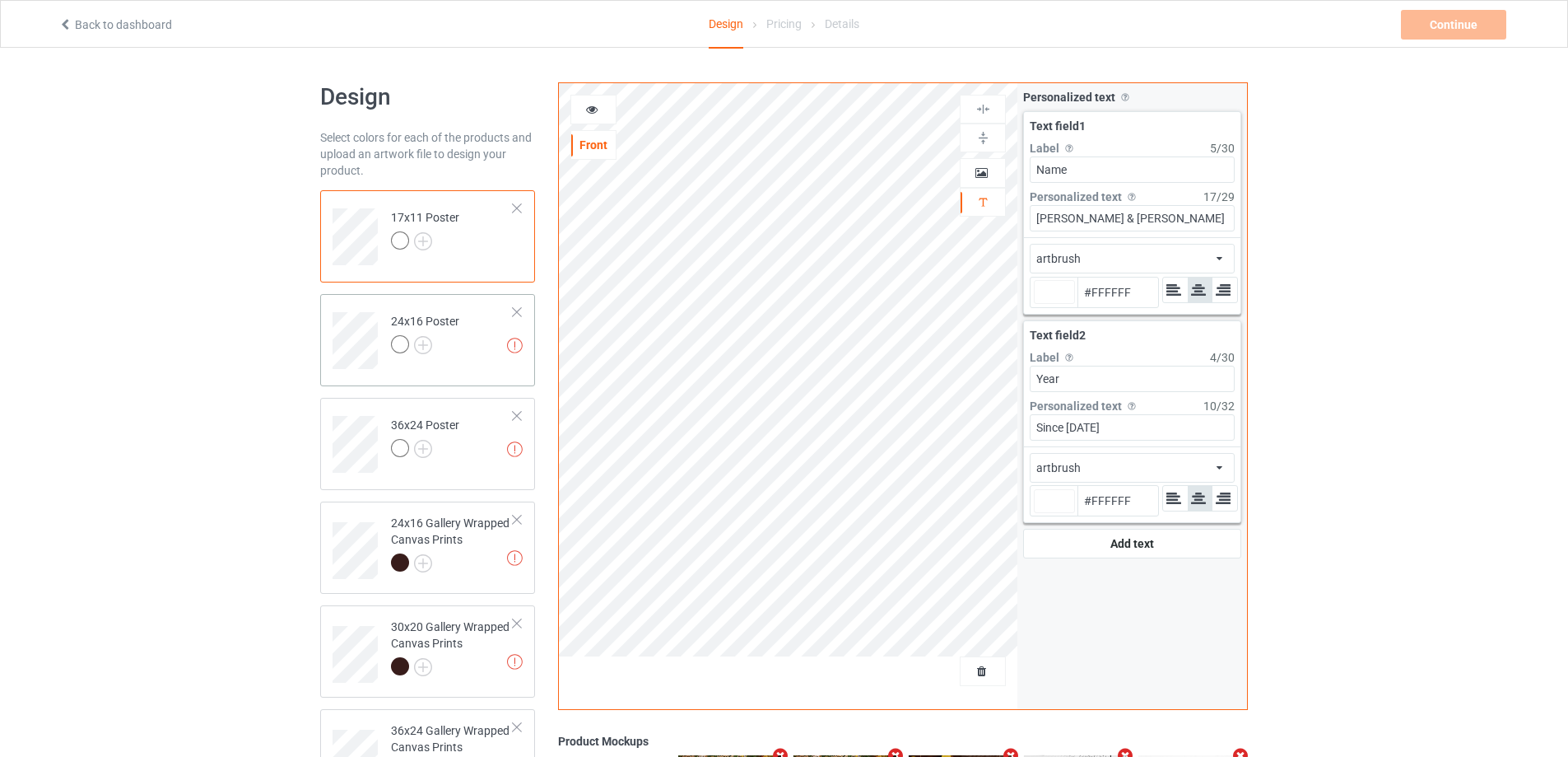
click at [472, 362] on td "Invalid text(s) on front side 24x16 Poster" at bounding box center [452, 334] width 141 height 68
